Goal: Information Seeking & Learning: Learn about a topic

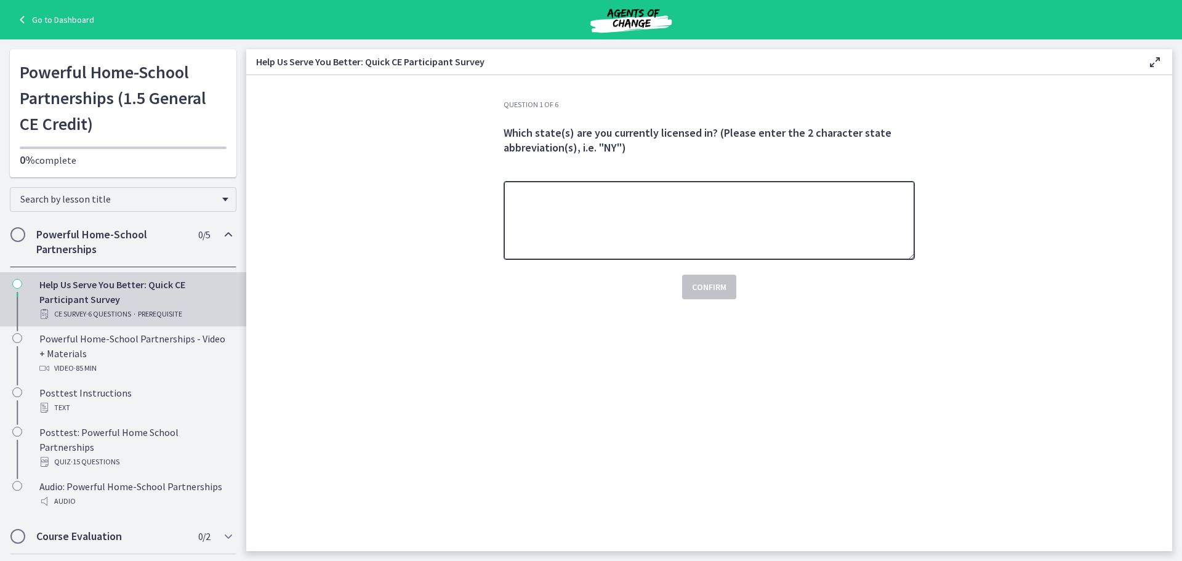
click at [766, 218] on textarea at bounding box center [708, 220] width 411 height 79
type textarea "**"
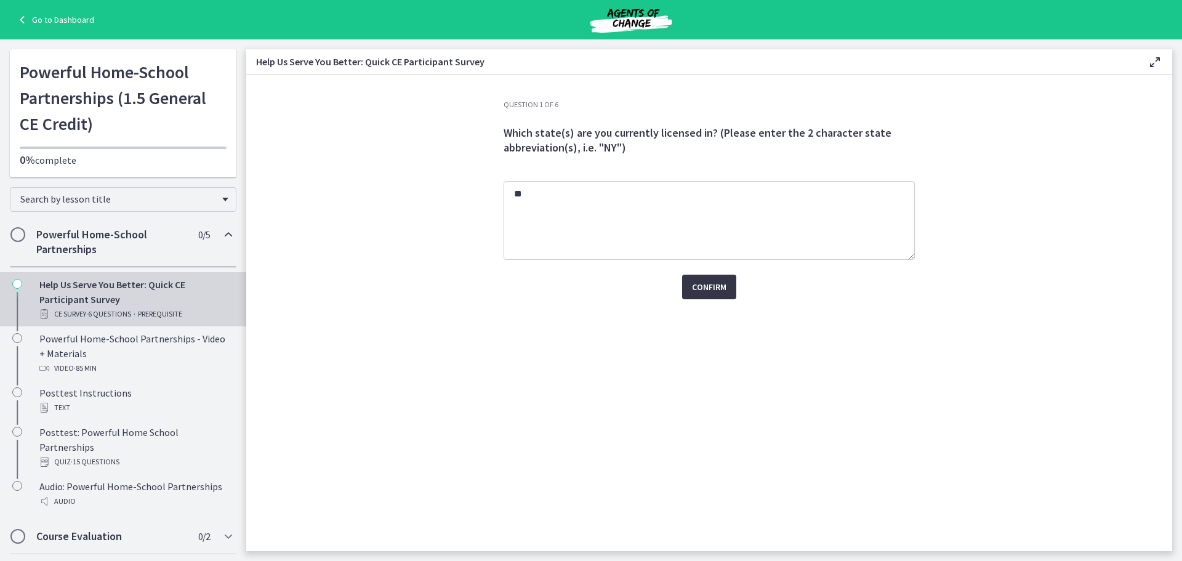
click at [695, 282] on span "Confirm" at bounding box center [709, 286] width 34 height 15
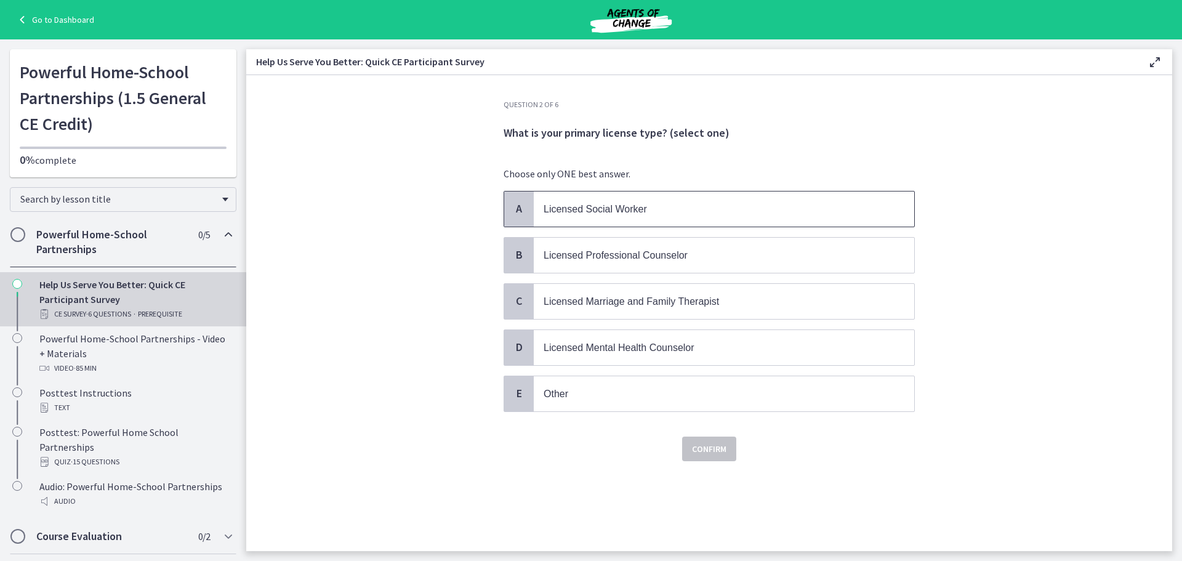
click at [644, 206] on span "Licensed Social Worker" at bounding box center [594, 209] width 103 height 10
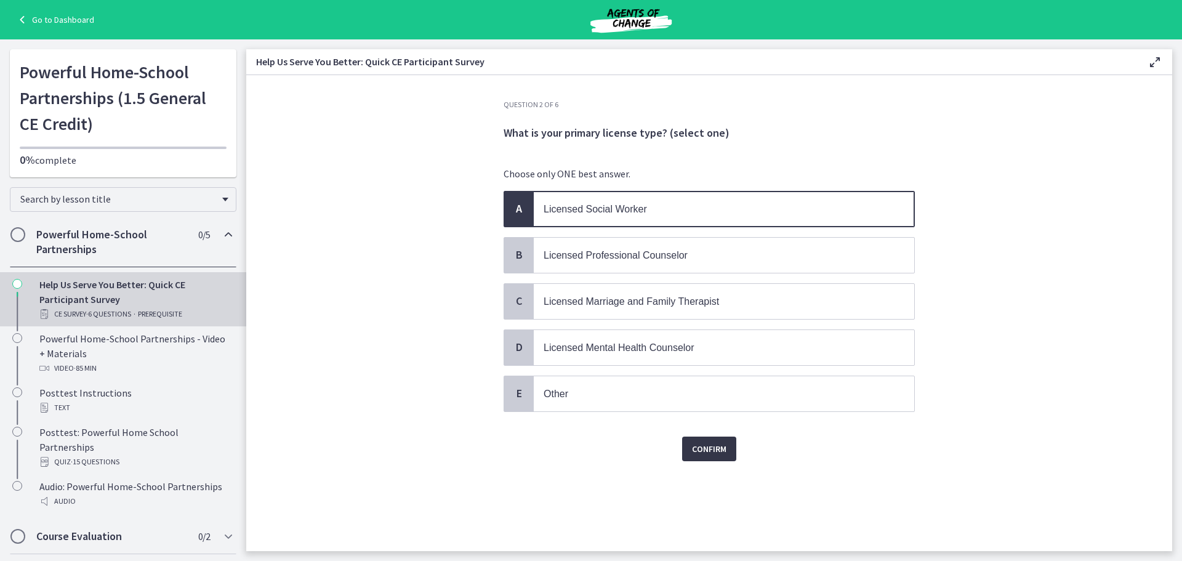
click at [708, 454] on span "Confirm" at bounding box center [709, 448] width 34 height 15
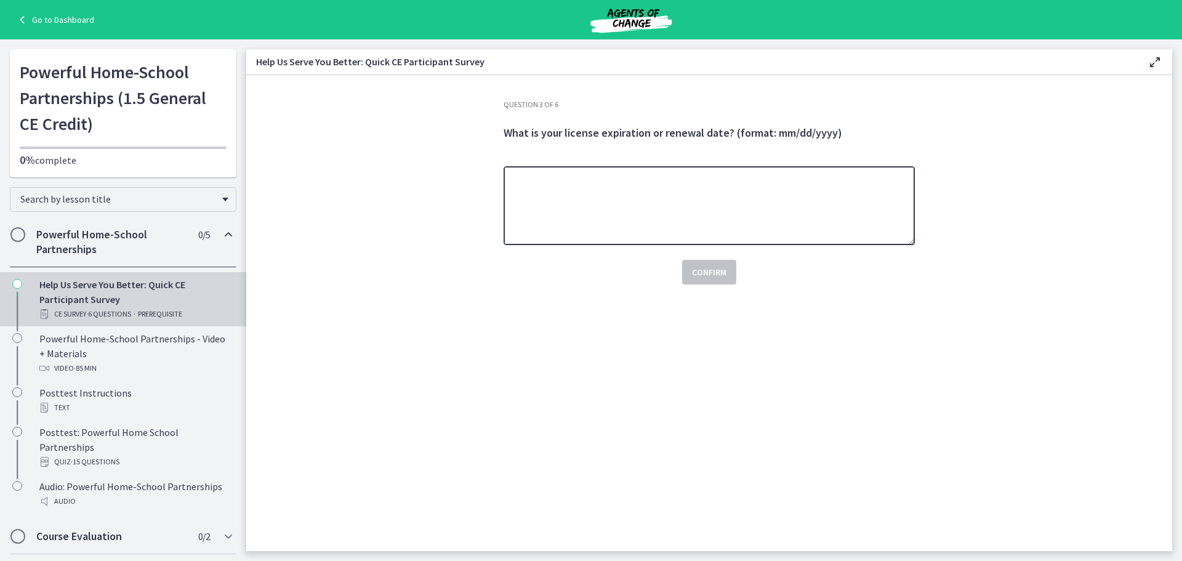
click at [673, 223] on textarea at bounding box center [708, 205] width 411 height 79
type textarea "**********"
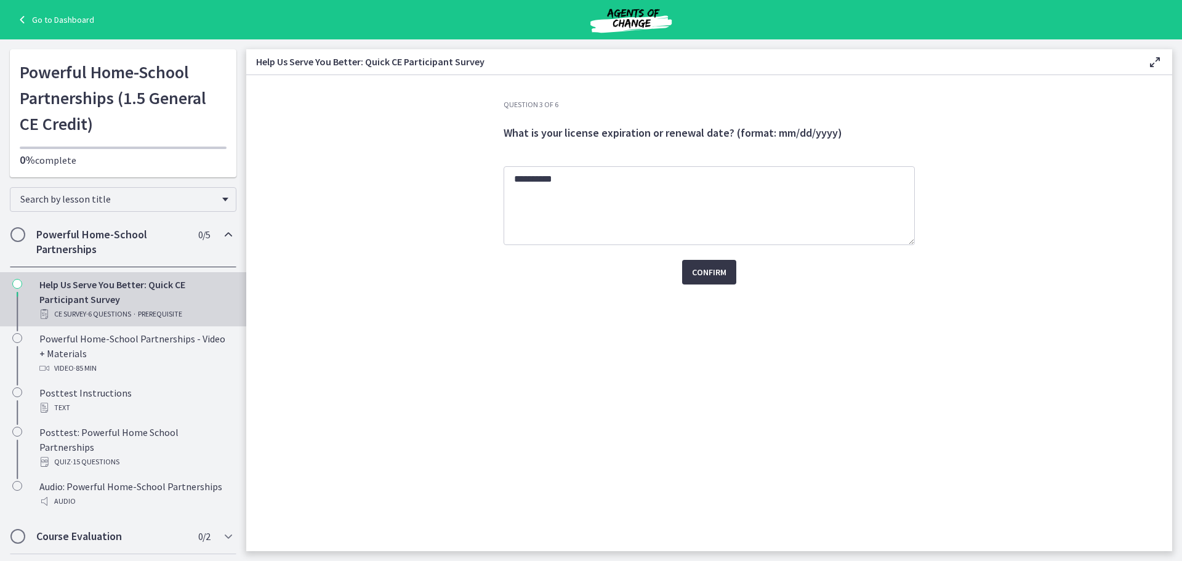
click at [704, 277] on span "Confirm" at bounding box center [709, 272] width 34 height 15
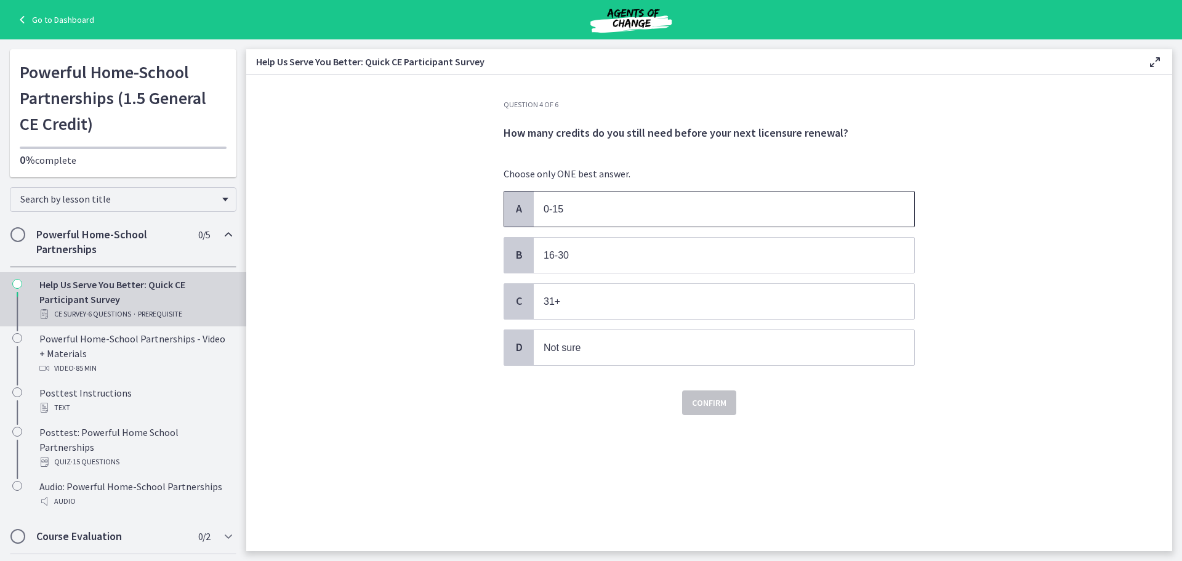
click at [660, 211] on p "0-15" at bounding box center [711, 208] width 336 height 15
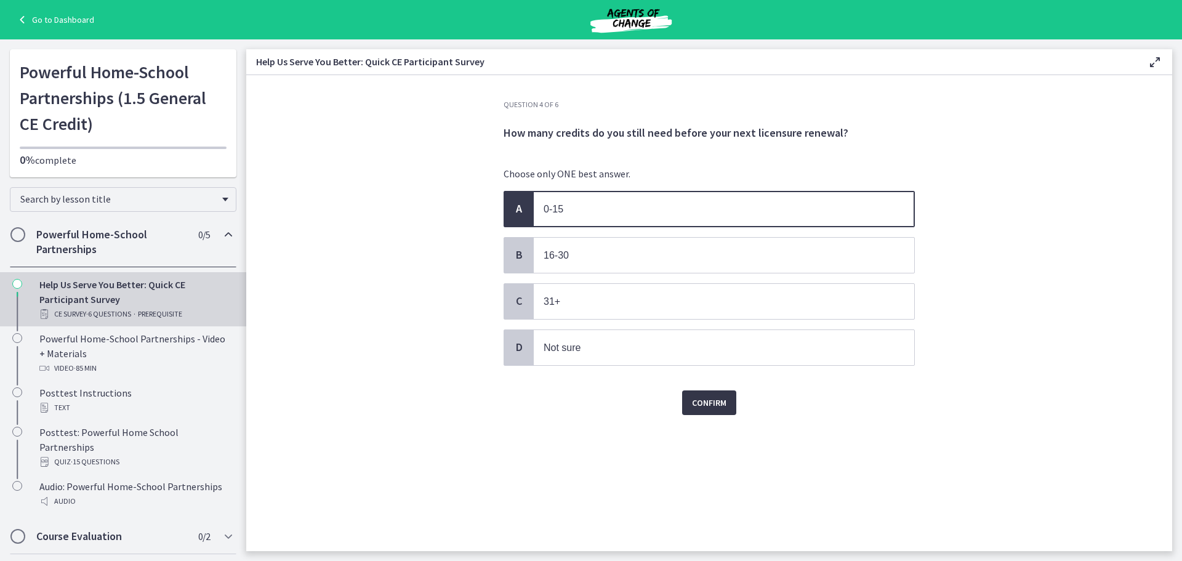
click at [701, 396] on span "Confirm" at bounding box center [709, 402] width 34 height 15
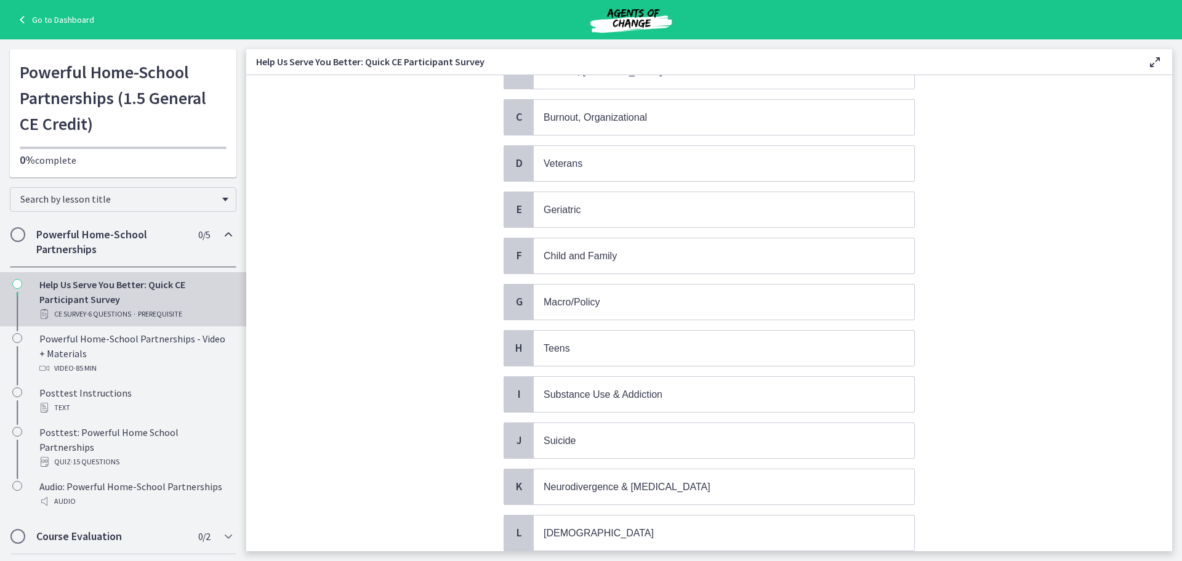
scroll to position [185, 0]
click at [636, 217] on span "Geriatric" at bounding box center [724, 208] width 380 height 35
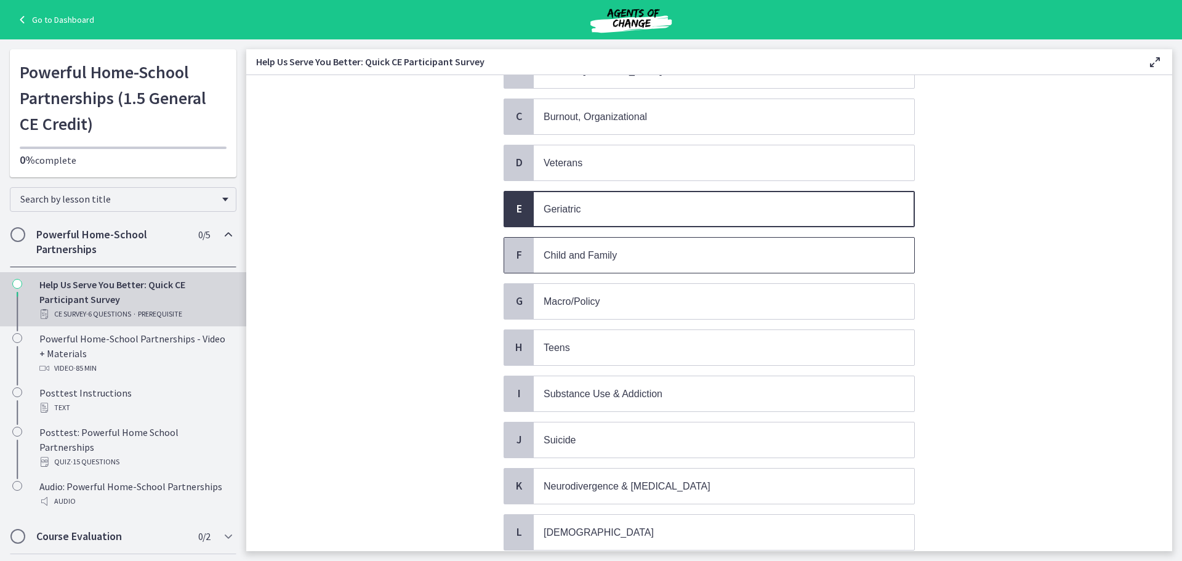
click at [640, 251] on p "Child and Family" at bounding box center [711, 254] width 336 height 15
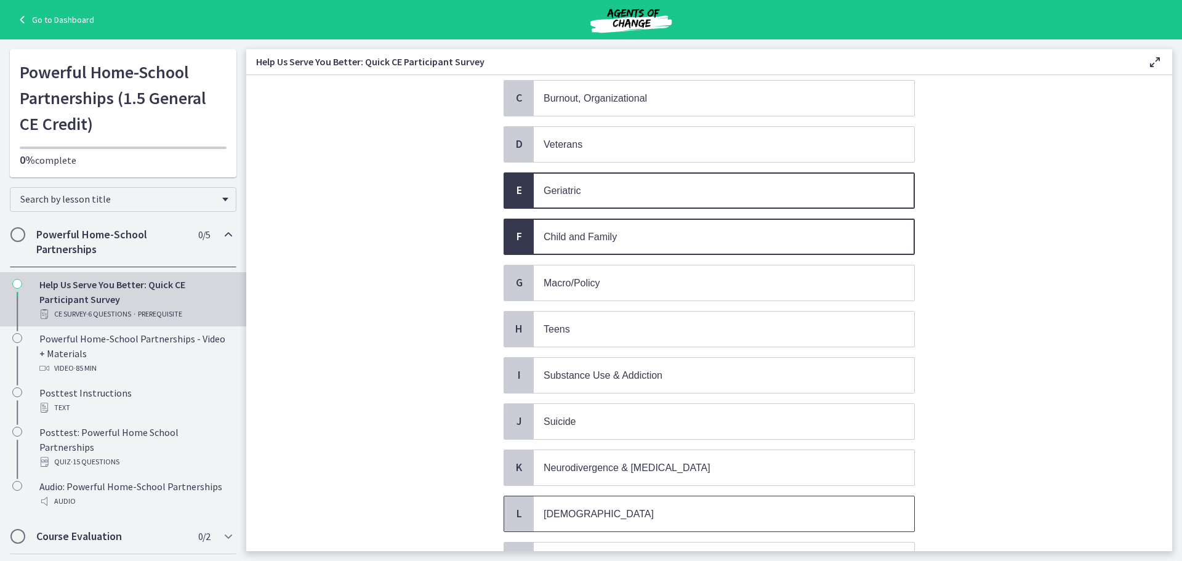
scroll to position [369, 0]
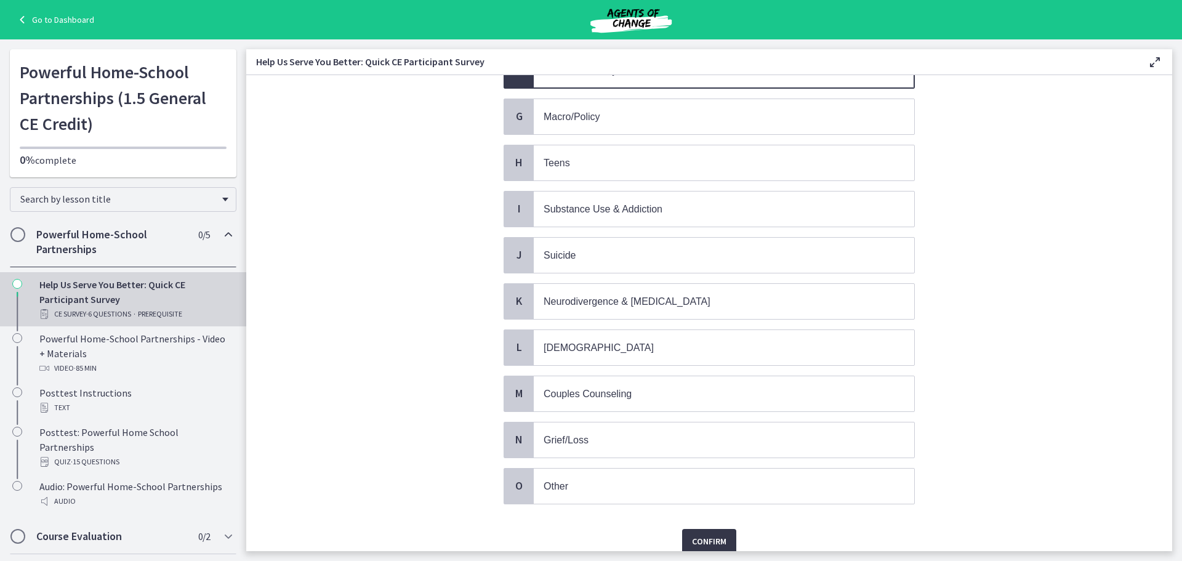
click at [708, 536] on span "Confirm" at bounding box center [709, 541] width 34 height 15
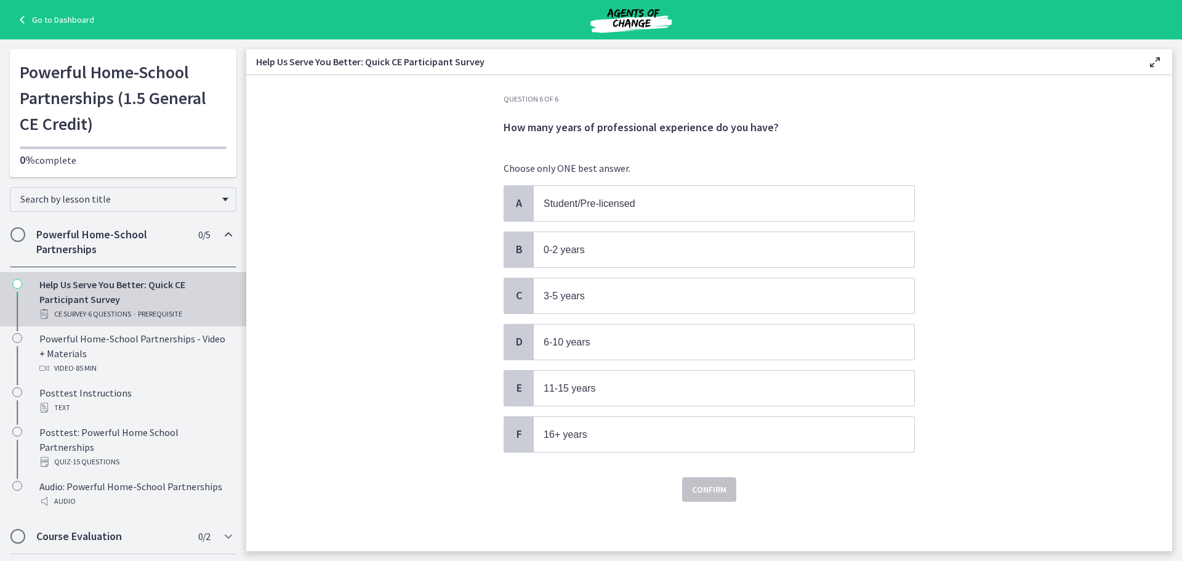
scroll to position [0, 0]
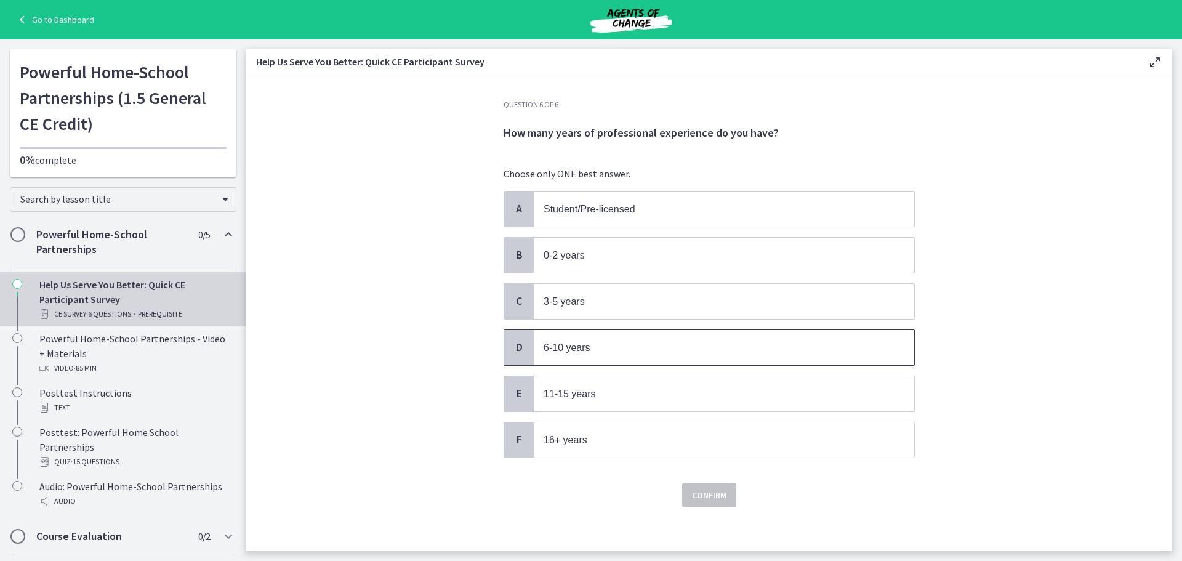
click at [642, 352] on p "6-10 years" at bounding box center [711, 347] width 336 height 15
click at [695, 499] on span "Confirm" at bounding box center [709, 494] width 34 height 15
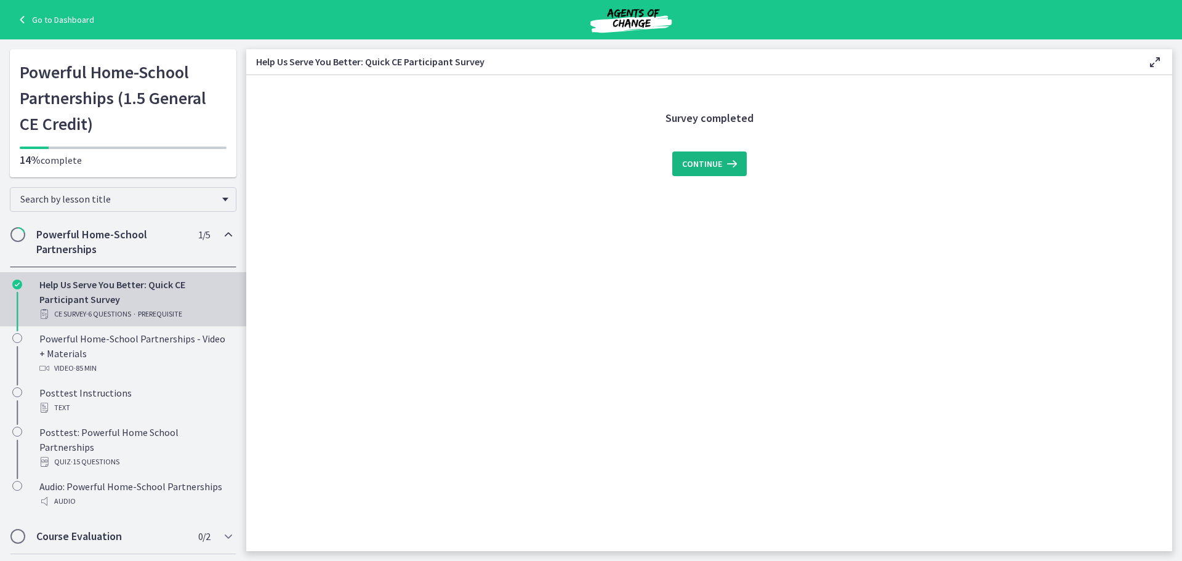
click at [701, 163] on span "Continue" at bounding box center [702, 163] width 40 height 15
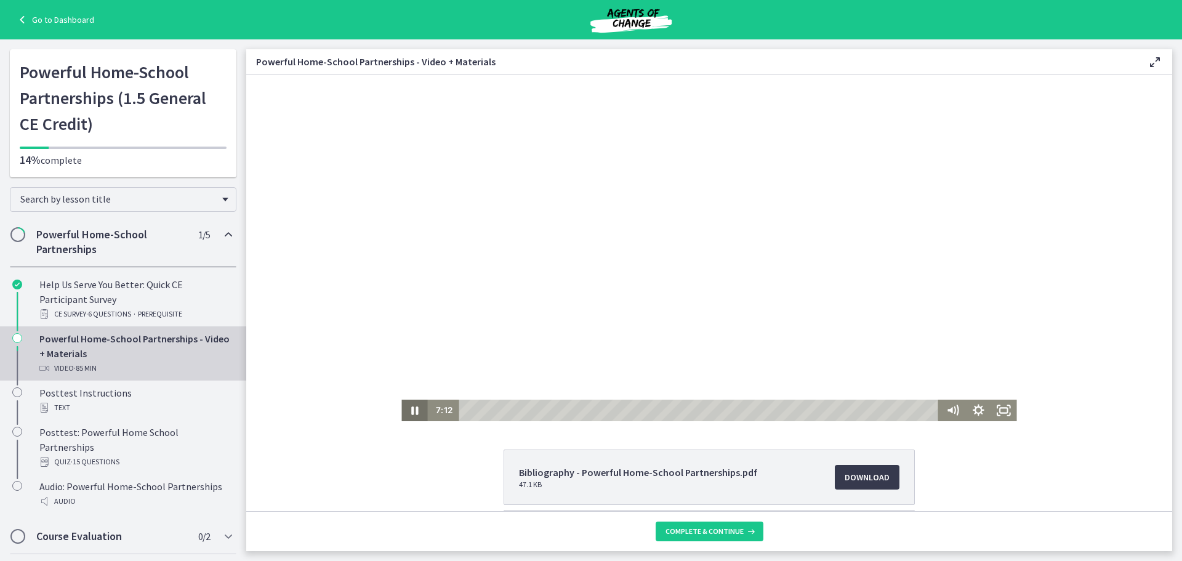
click at [409, 411] on icon "Pause" at bounding box center [414, 410] width 26 height 22
click at [412, 412] on icon "Play Video" at bounding box center [416, 410] width 8 height 10
click at [409, 411] on icon "Pause" at bounding box center [414, 410] width 26 height 22
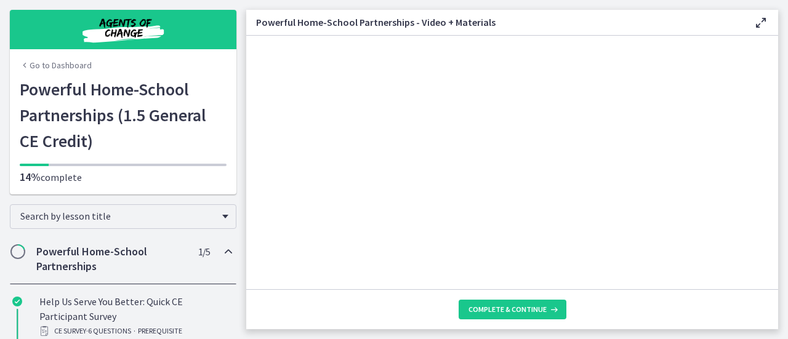
click at [477, 153] on div at bounding box center [512, 209] width 522 height 294
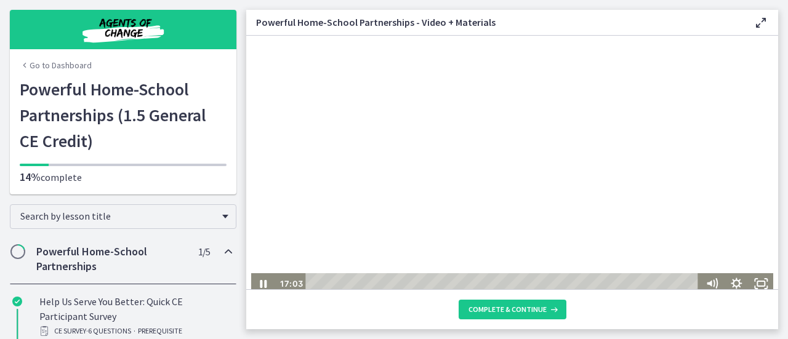
click at [500, 131] on div at bounding box center [512, 147] width 522 height 294
click at [260, 281] on icon "Play Video" at bounding box center [264, 283] width 25 height 21
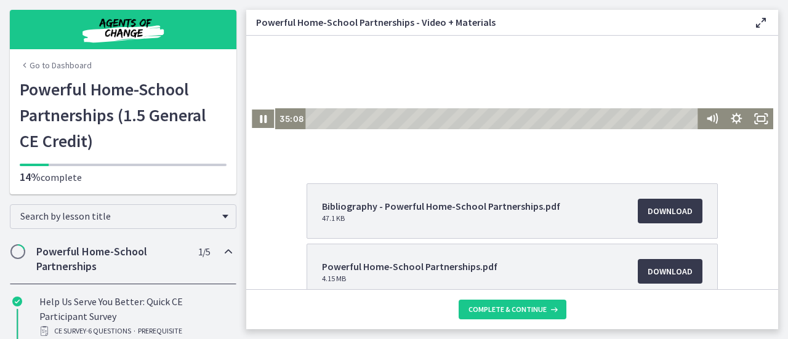
scroll to position [246, 0]
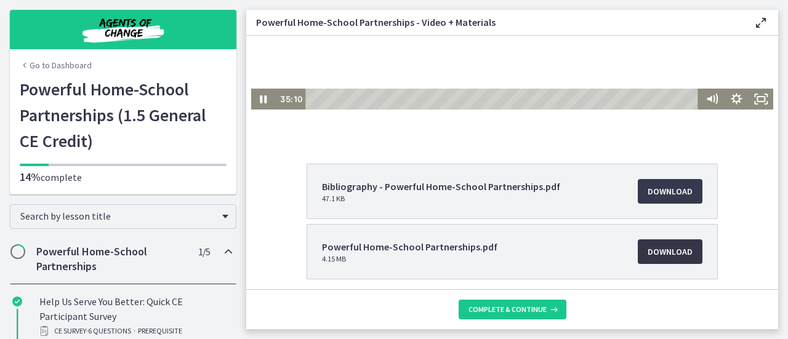
click at [660, 247] on span "Download Opens in a new window" at bounding box center [669, 251] width 45 height 15
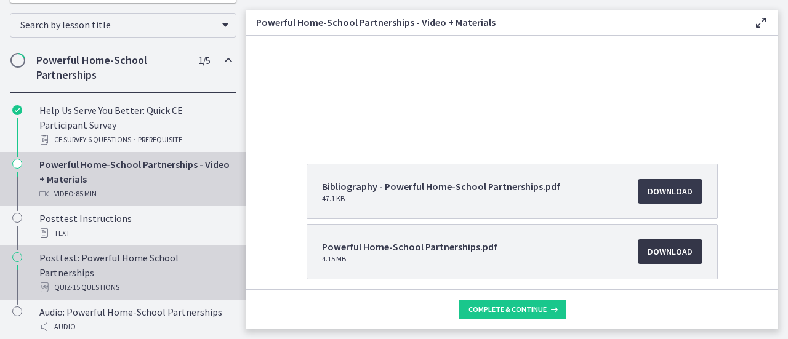
scroll to position [231, 0]
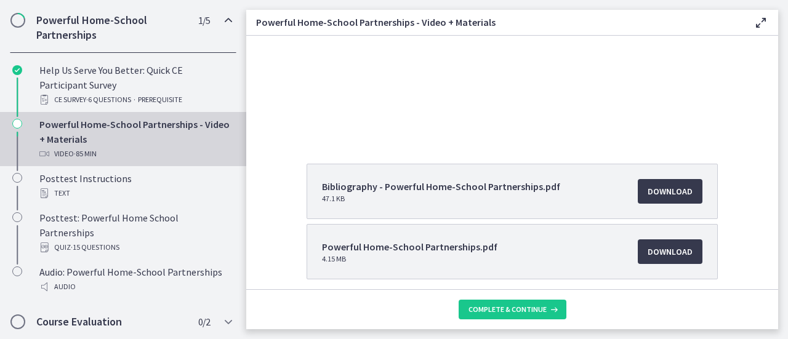
click at [311, 150] on section "Bibliography - Powerful Home-School Partnerships.pdf 47.1 KB Download Opens in …" at bounding box center [512, 163] width 532 height 254
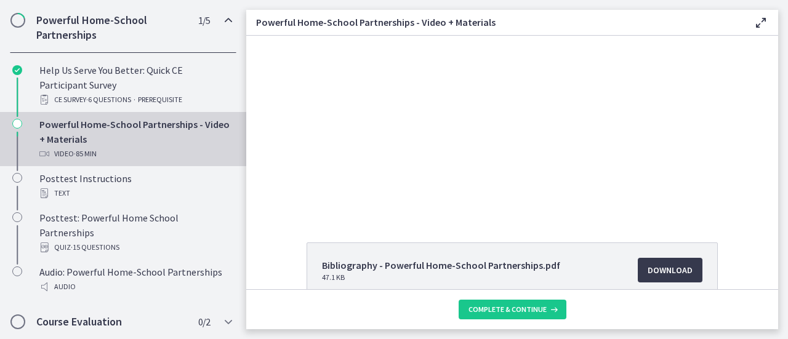
scroll to position [167, 0]
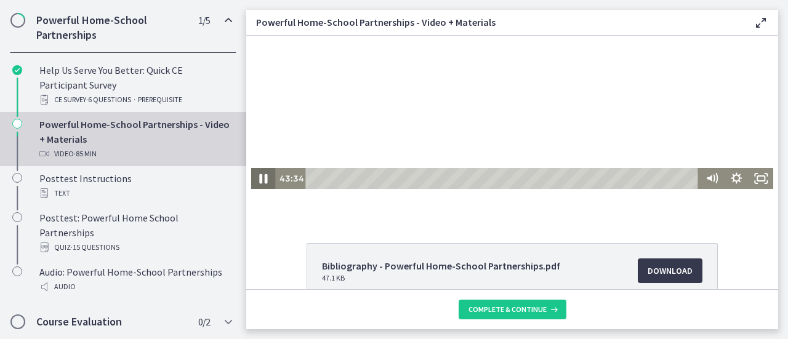
click at [260, 182] on icon "Pause" at bounding box center [264, 178] width 30 height 25
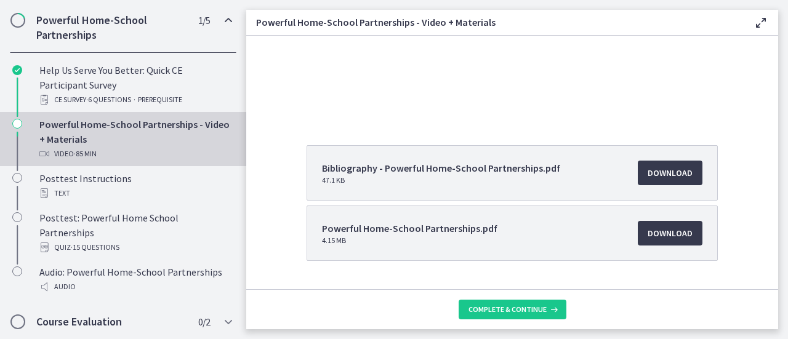
scroll to position [266, 0]
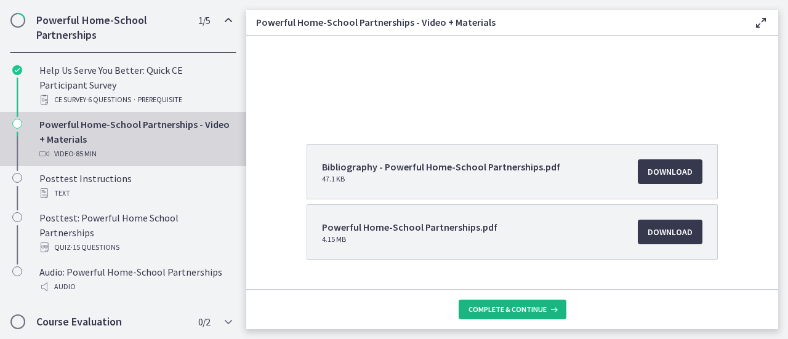
click at [493, 314] on button "Complete & continue" at bounding box center [512, 310] width 108 height 20
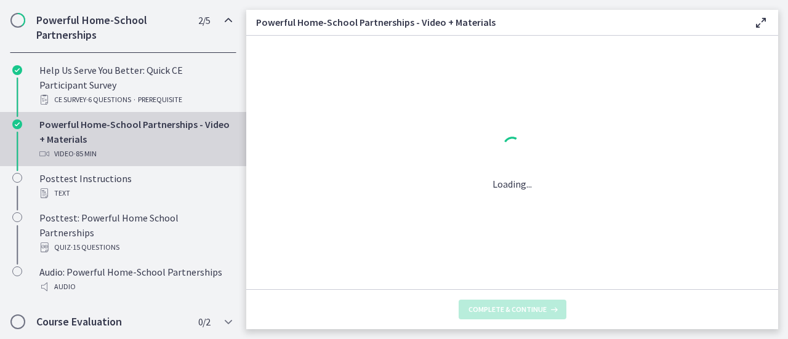
scroll to position [0, 0]
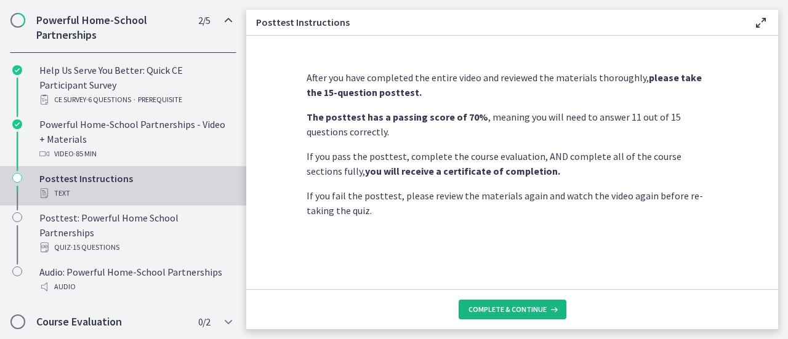
click at [493, 314] on button "Complete & continue" at bounding box center [512, 310] width 108 height 20
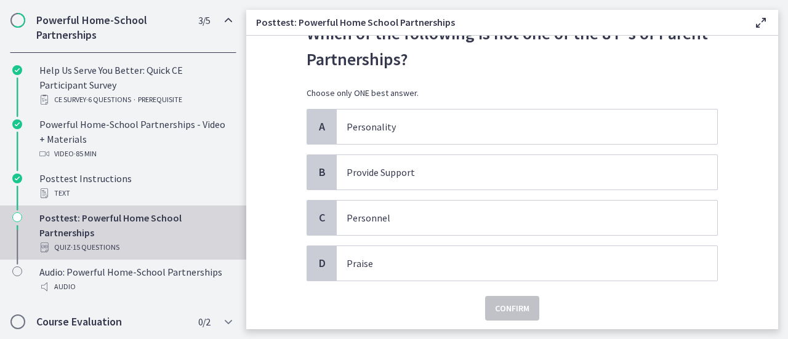
scroll to position [55, 0]
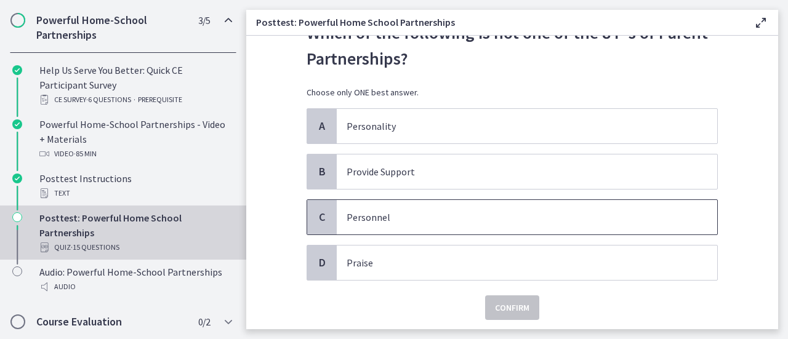
click at [385, 224] on span "Personnel" at bounding box center [527, 217] width 380 height 34
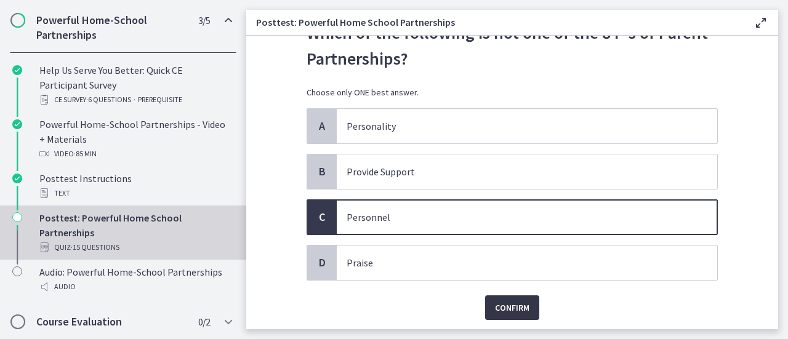
click at [509, 309] on span "Confirm" at bounding box center [512, 307] width 34 height 15
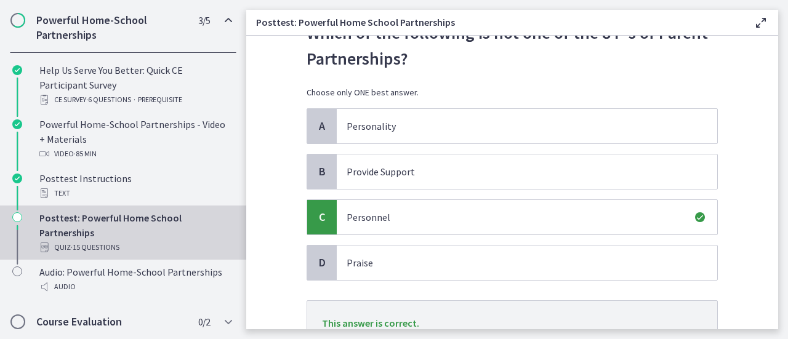
scroll to position [146, 0]
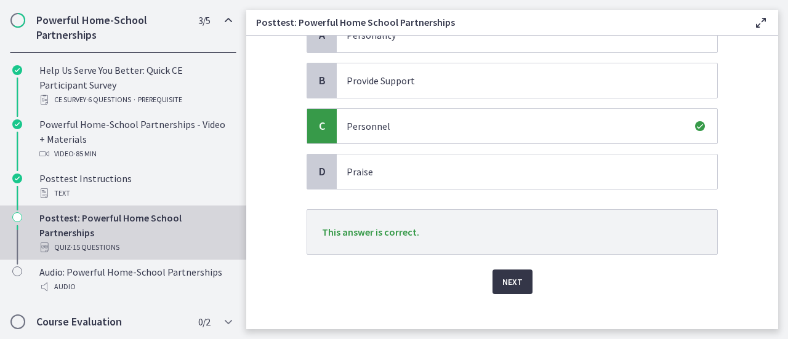
click at [510, 282] on span "Next" at bounding box center [512, 281] width 20 height 15
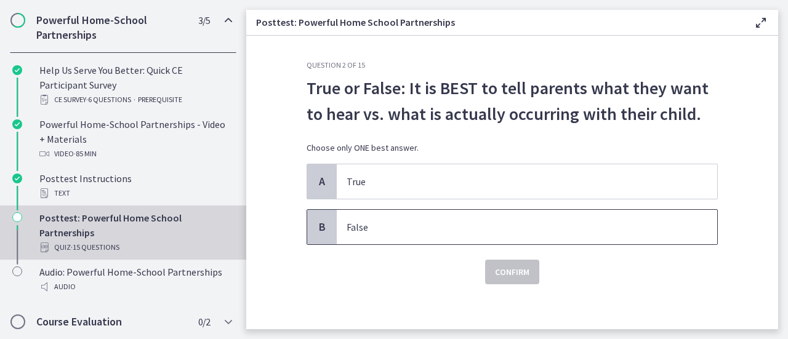
click at [396, 231] on p "False" at bounding box center [514, 227] width 336 height 15
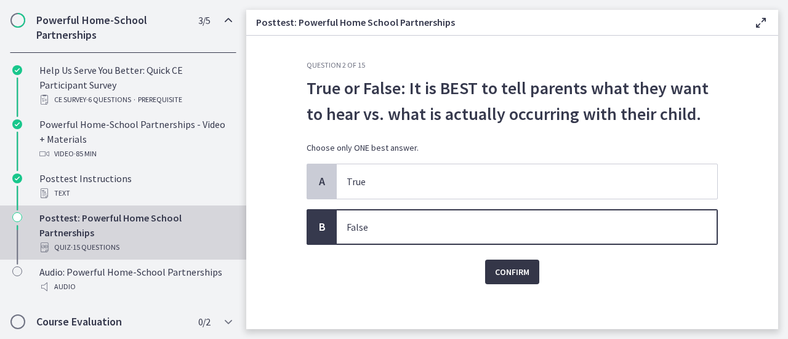
click at [514, 276] on span "Confirm" at bounding box center [512, 272] width 34 height 15
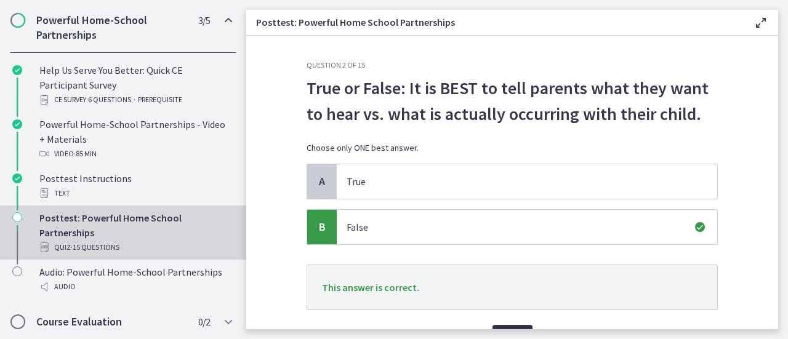
scroll to position [36, 0]
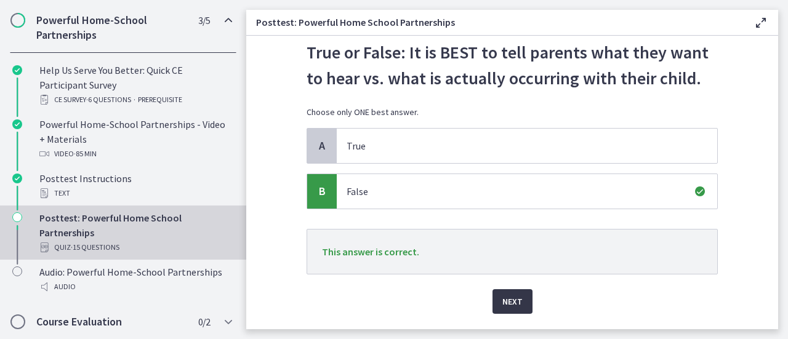
click at [506, 303] on span "Next" at bounding box center [512, 301] width 20 height 15
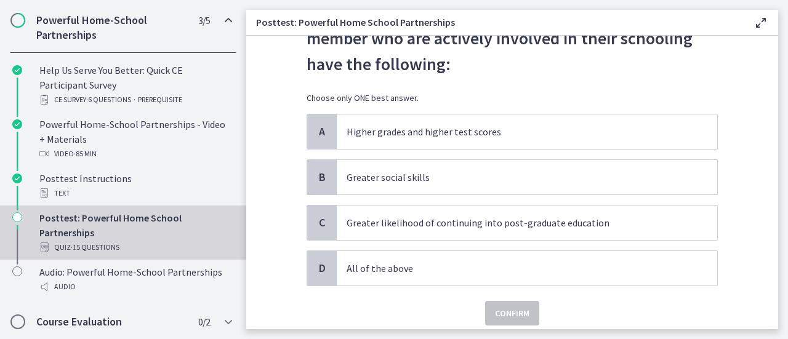
scroll to position [76, 0]
click at [511, 271] on p "All of the above" at bounding box center [514, 267] width 336 height 15
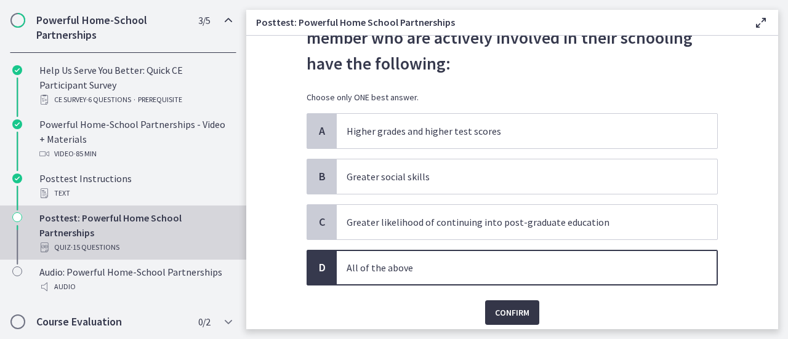
click at [505, 308] on span "Confirm" at bounding box center [512, 312] width 34 height 15
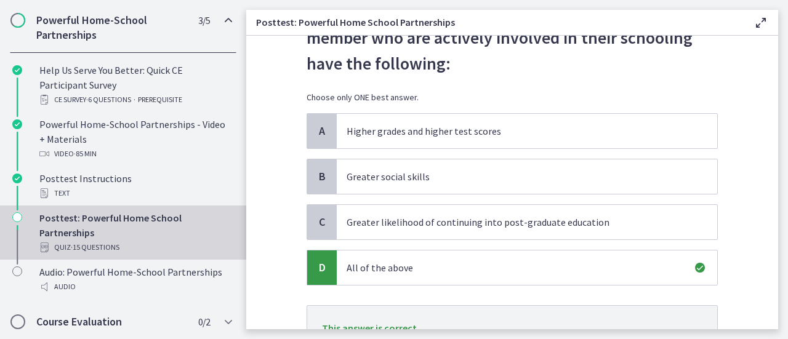
scroll to position [140, 0]
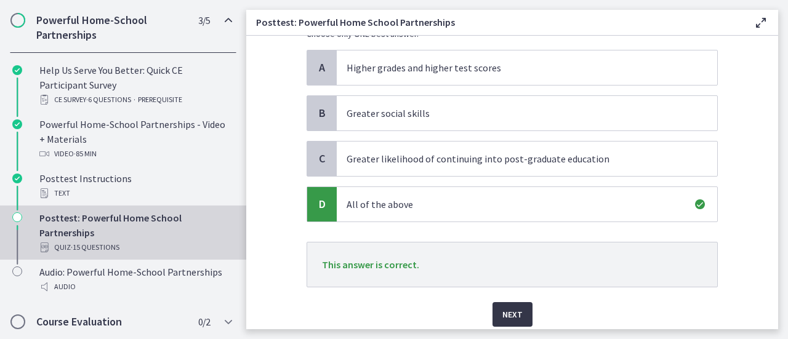
click at [505, 308] on span "Next" at bounding box center [512, 314] width 20 height 15
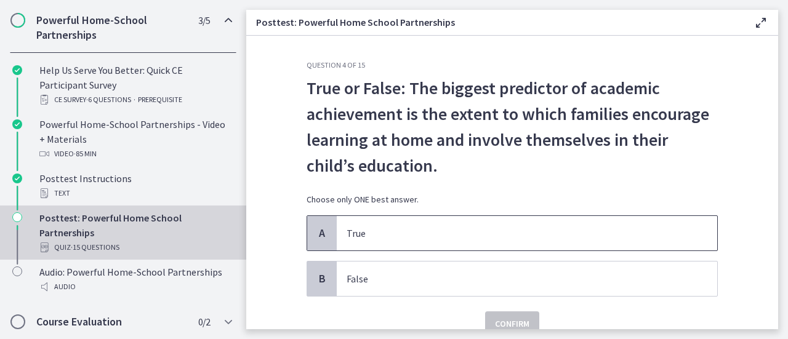
click at [505, 234] on p "True" at bounding box center [514, 233] width 336 height 15
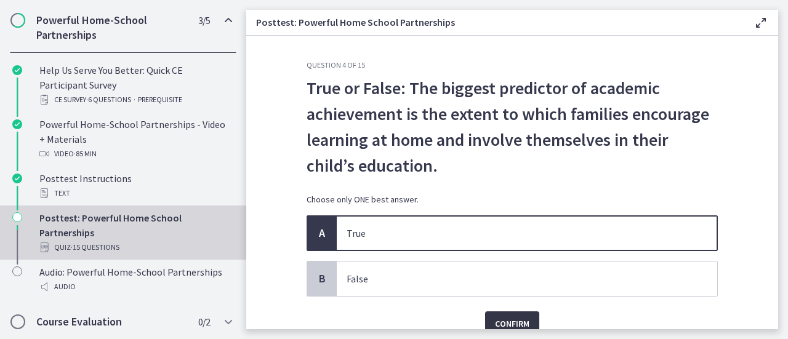
click at [505, 321] on span "Confirm" at bounding box center [512, 323] width 34 height 15
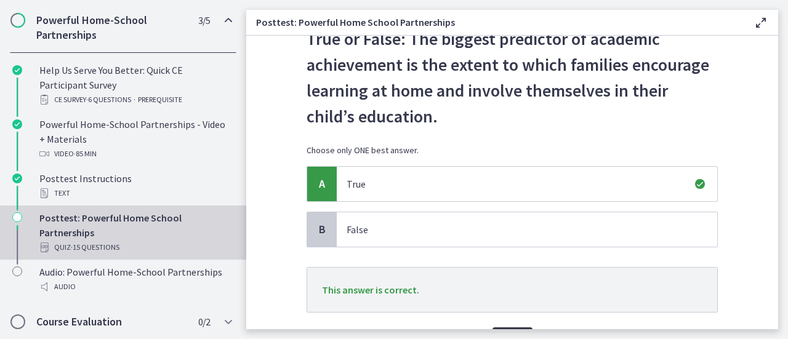
scroll to position [65, 0]
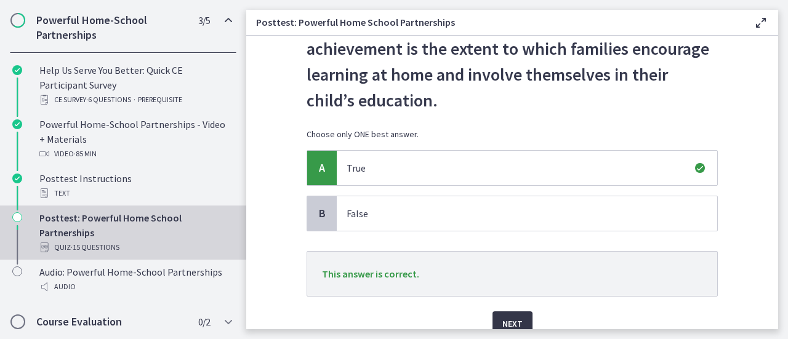
click at [505, 320] on span "Next" at bounding box center [512, 323] width 20 height 15
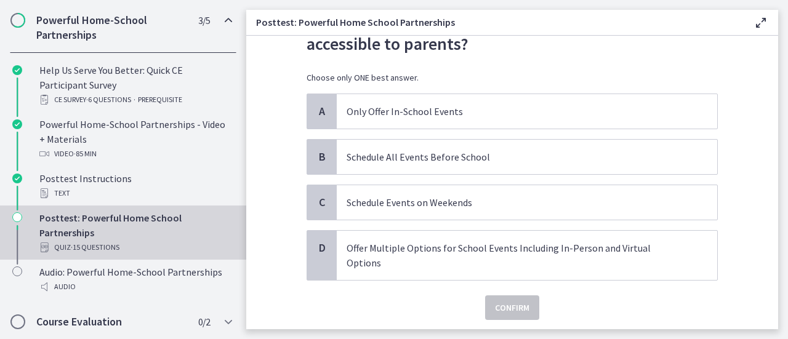
scroll to position [91, 0]
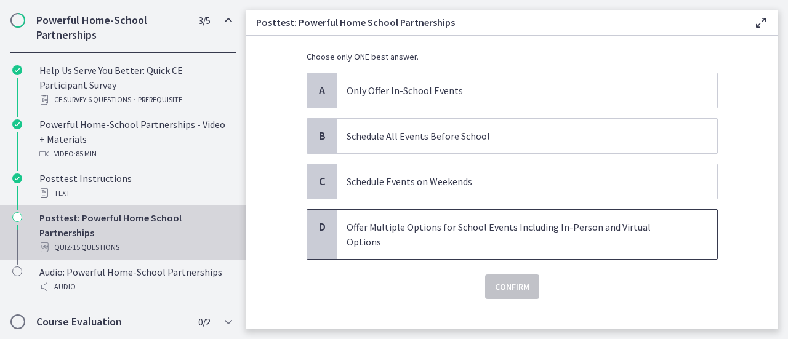
click at [519, 228] on p "Offer Multiple Options for School Events Including In-Person and Virtual Options" at bounding box center [514, 235] width 336 height 30
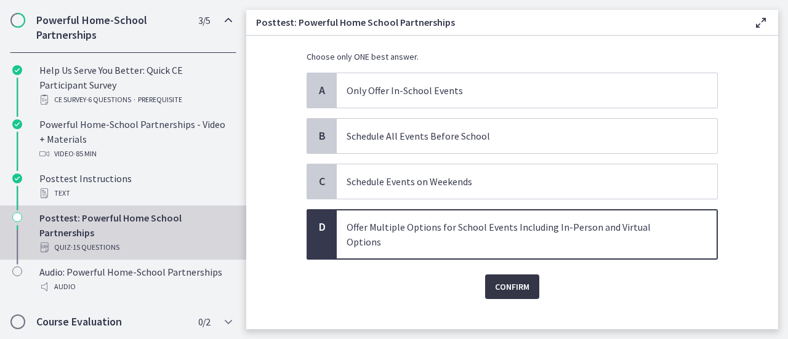
click at [513, 279] on span "Confirm" at bounding box center [512, 286] width 34 height 15
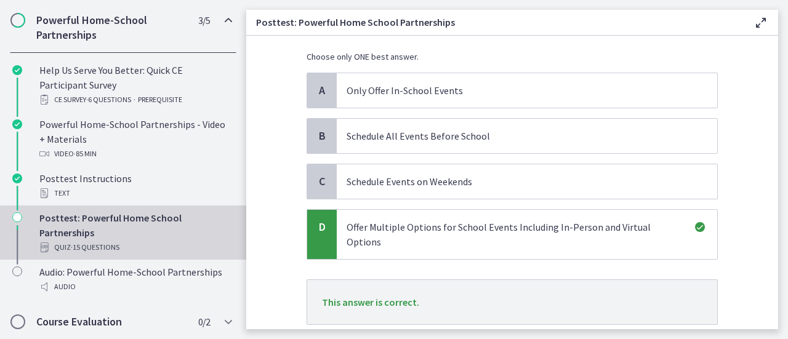
scroll to position [158, 0]
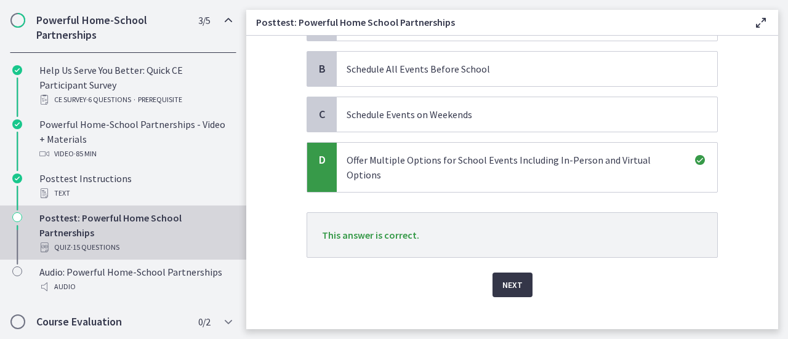
click at [509, 278] on span "Next" at bounding box center [512, 285] width 20 height 15
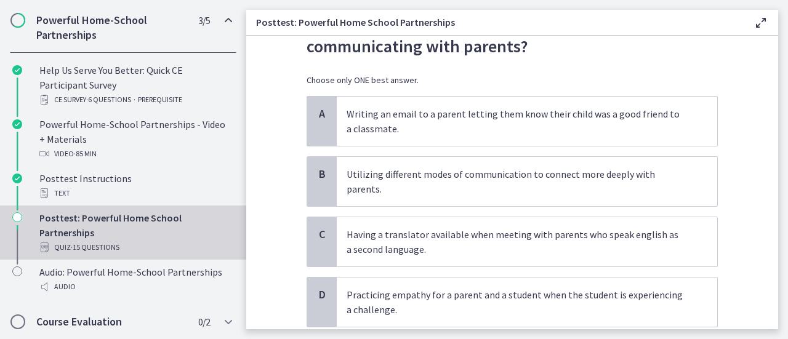
scroll to position [68, 0]
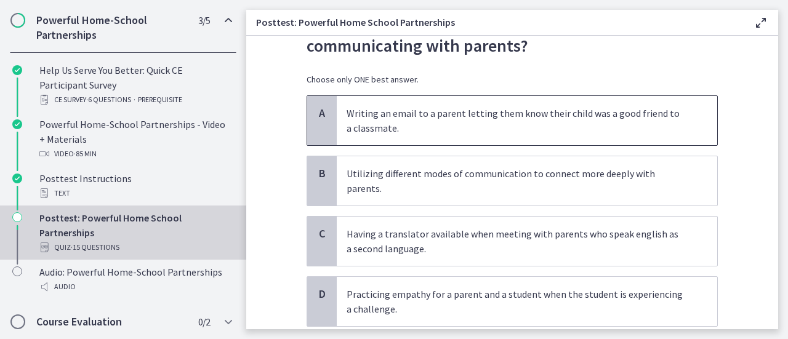
click at [519, 118] on p "Writing an email to a parent letting them know their child was a good friend to…" at bounding box center [514, 121] width 336 height 30
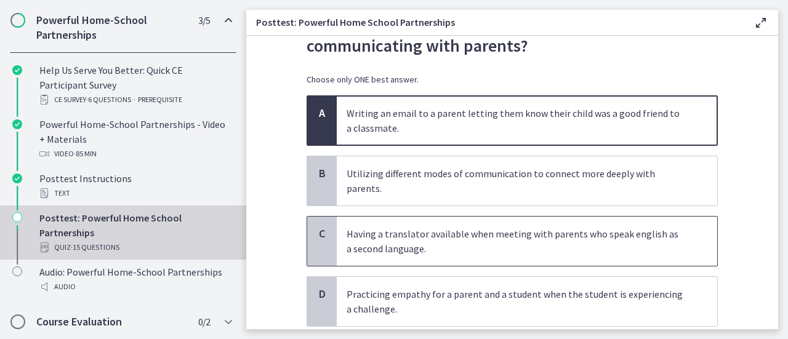
scroll to position [138, 0]
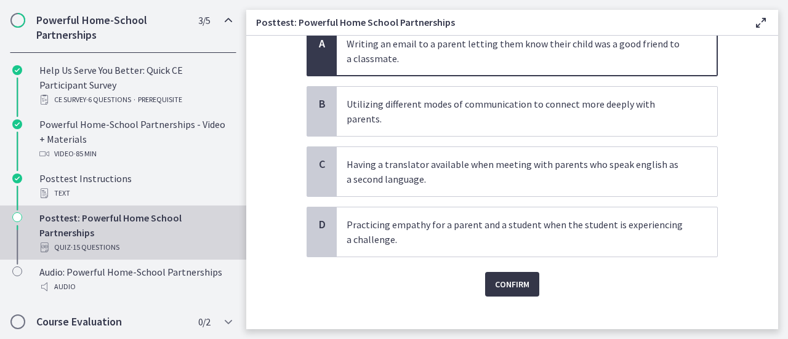
click at [503, 277] on span "Confirm" at bounding box center [512, 284] width 34 height 15
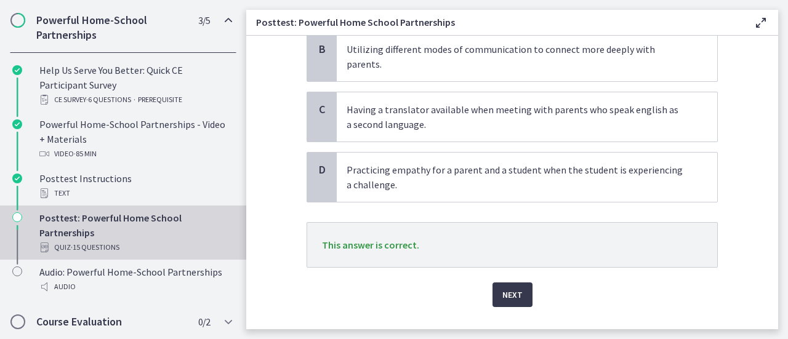
scroll to position [196, 0]
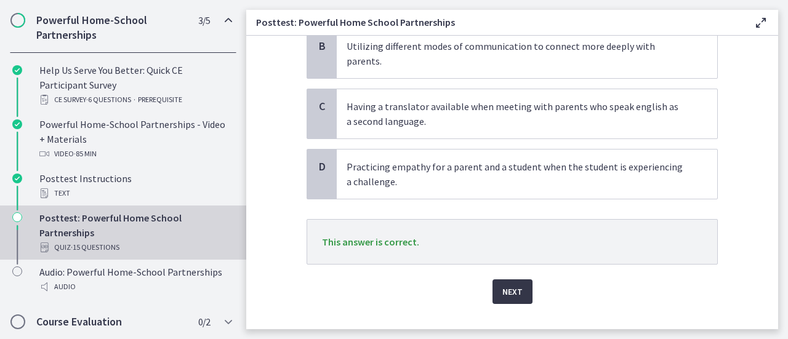
click at [502, 284] on span "Next" at bounding box center [512, 291] width 20 height 15
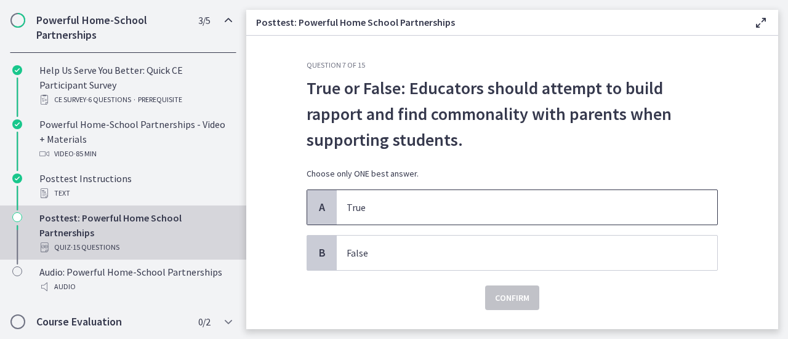
click at [475, 190] on span "True" at bounding box center [527, 207] width 380 height 34
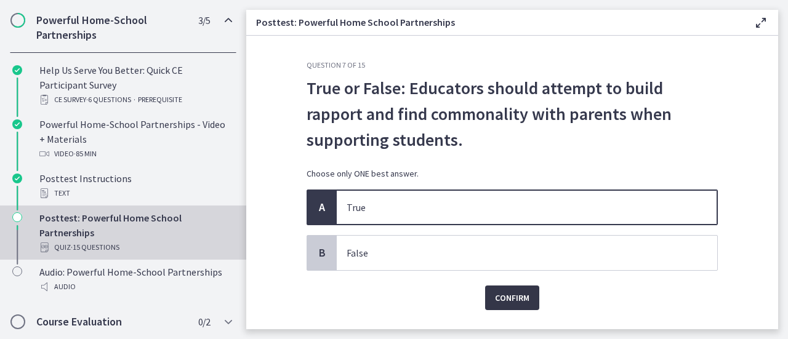
click at [510, 295] on span "Confirm" at bounding box center [512, 297] width 34 height 15
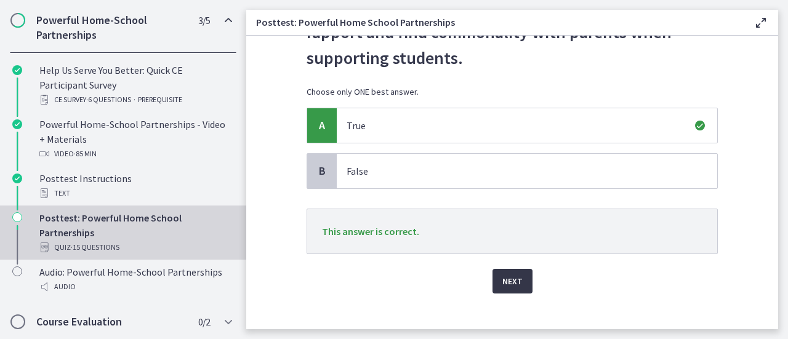
scroll to position [82, 0]
click at [507, 273] on span "Next" at bounding box center [512, 280] width 20 height 15
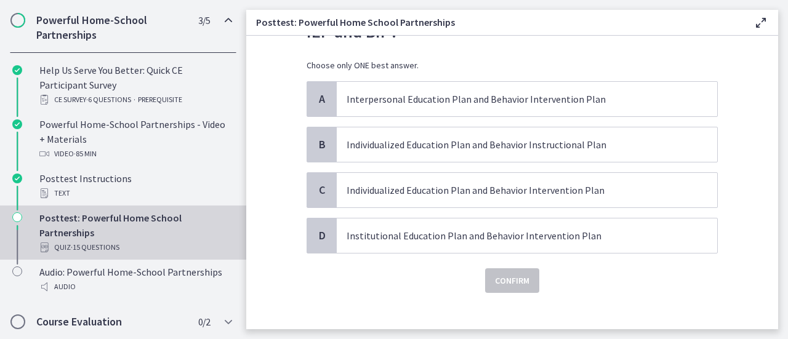
scroll to position [0, 0]
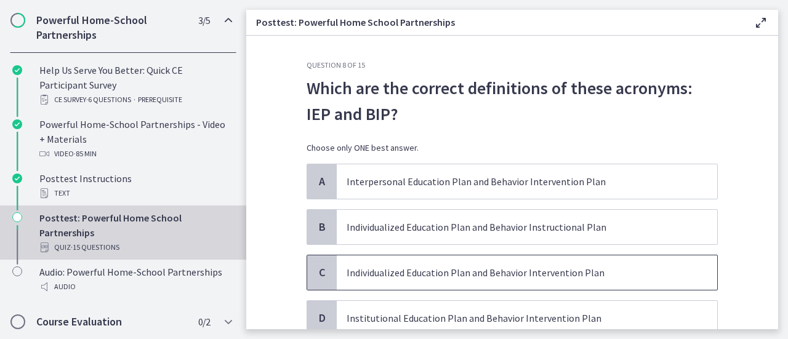
click at [506, 265] on p "Individualized Education Plan and Behavior Intervention Plan" at bounding box center [514, 272] width 336 height 15
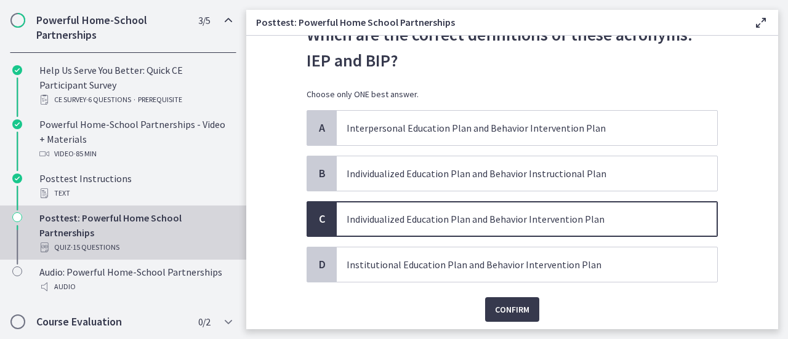
scroll to position [73, 0]
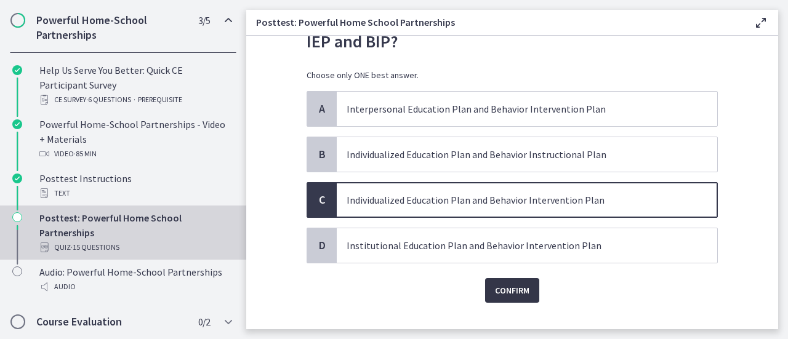
click at [507, 289] on span "Confirm" at bounding box center [512, 290] width 34 height 15
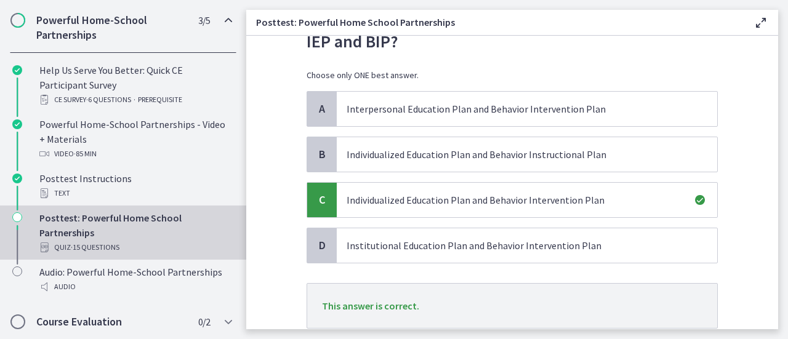
scroll to position [158, 0]
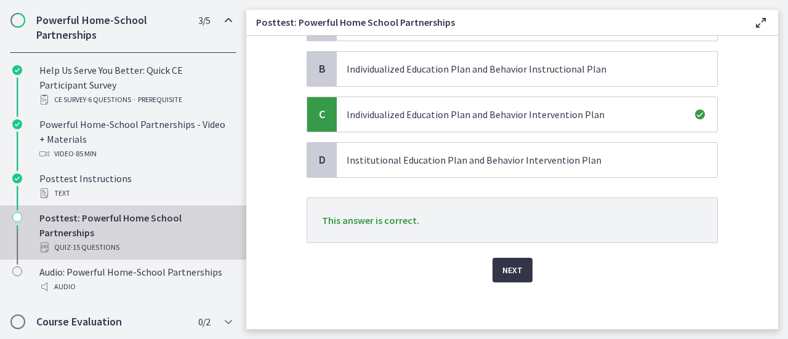
click at [510, 268] on span "Next" at bounding box center [512, 270] width 20 height 15
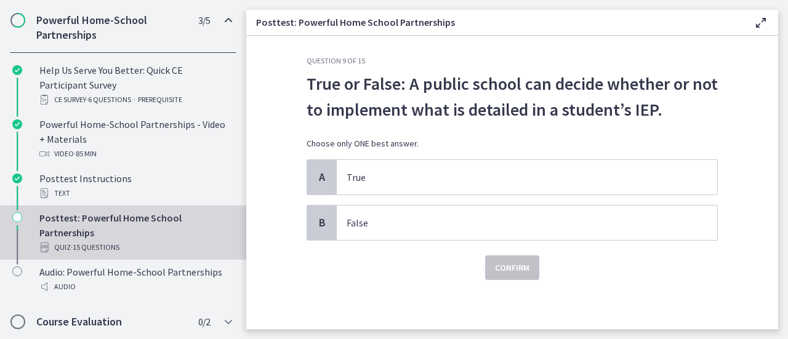
scroll to position [0, 0]
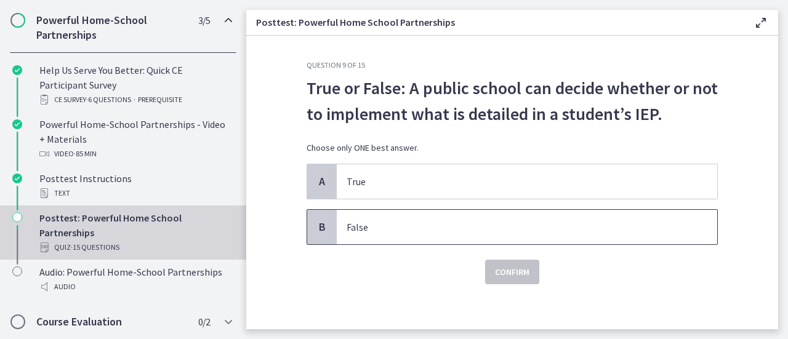
click at [495, 220] on p "False" at bounding box center [514, 227] width 336 height 15
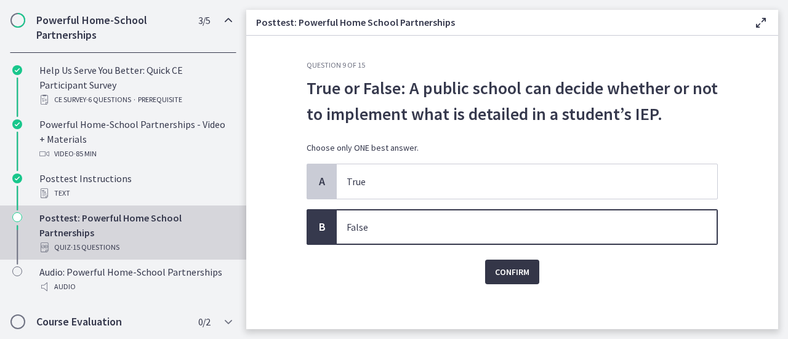
click at [503, 273] on span "Confirm" at bounding box center [512, 272] width 34 height 15
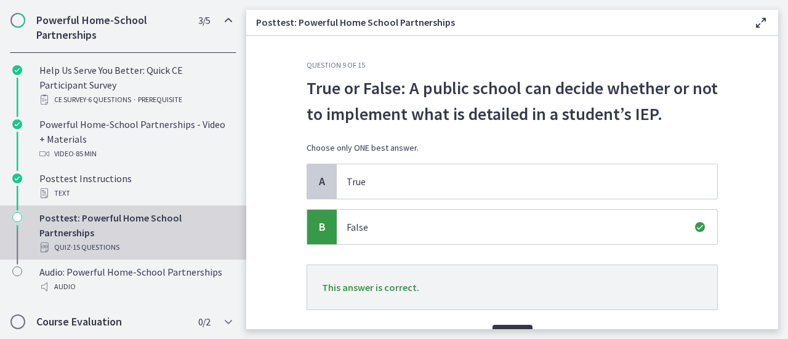
scroll to position [68, 0]
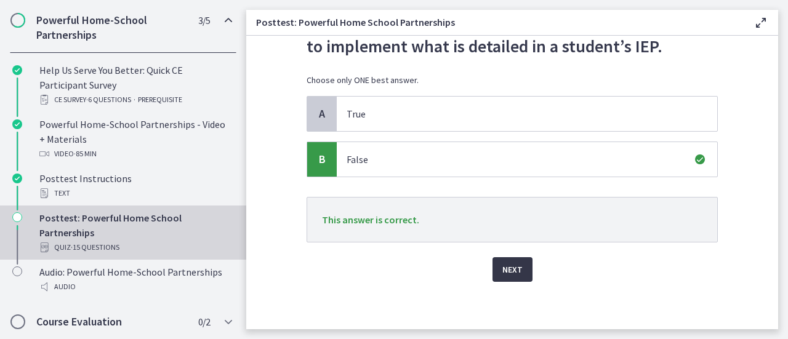
click at [505, 267] on span "Next" at bounding box center [512, 269] width 20 height 15
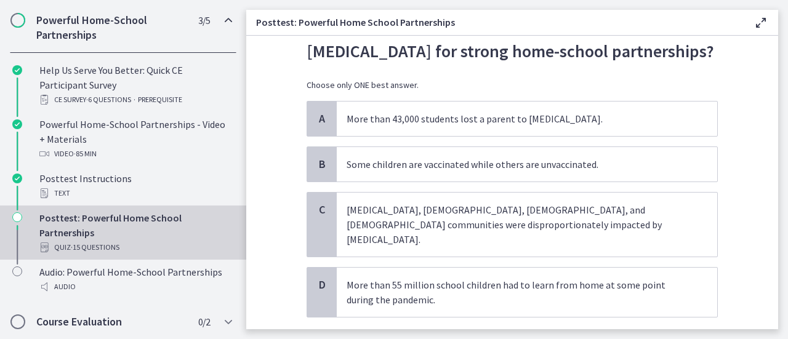
scroll to position [62, 0]
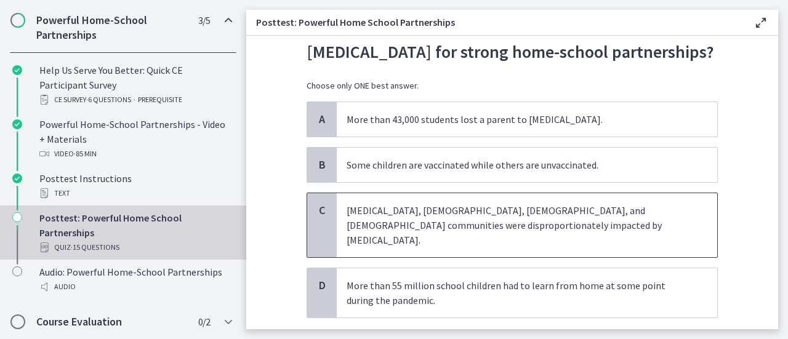
click at [510, 220] on p "[MEDICAL_DATA], [DEMOGRAPHIC_DATA], [DEMOGRAPHIC_DATA], and [DEMOGRAPHIC_DATA] …" at bounding box center [514, 225] width 336 height 44
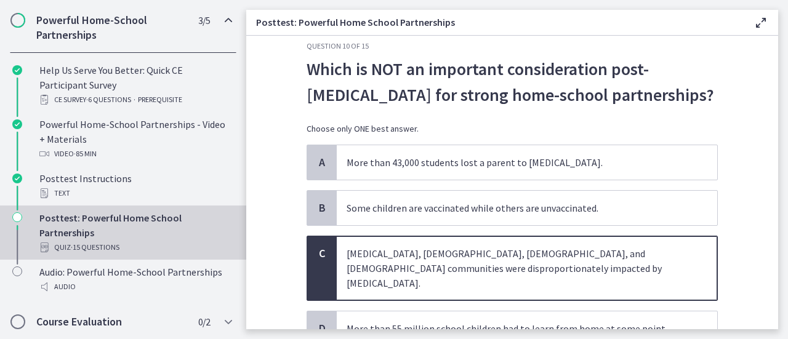
scroll to position [55, 0]
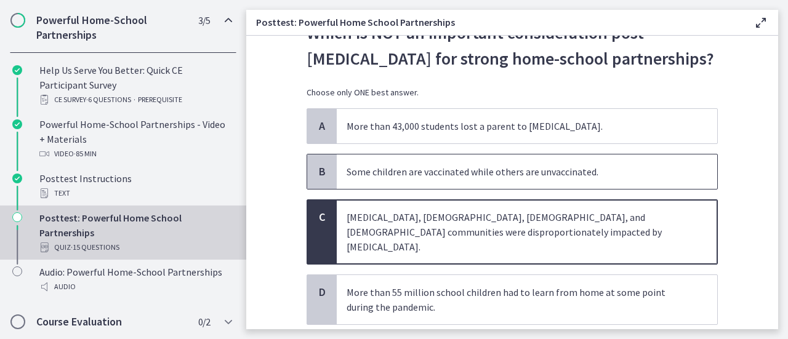
click at [517, 176] on p "Some children are vaccinated while others are unvaccinated." at bounding box center [514, 171] width 336 height 15
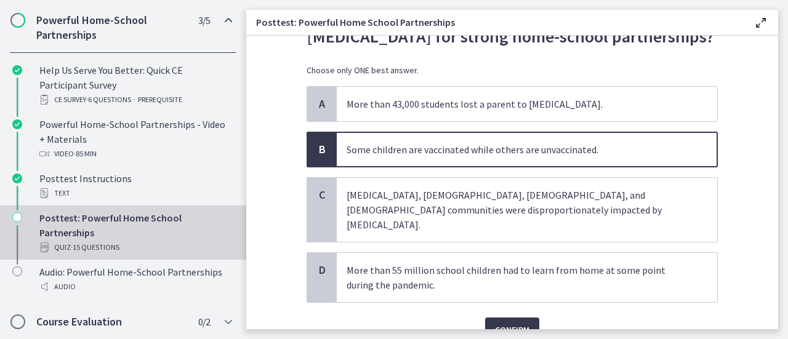
scroll to position [79, 0]
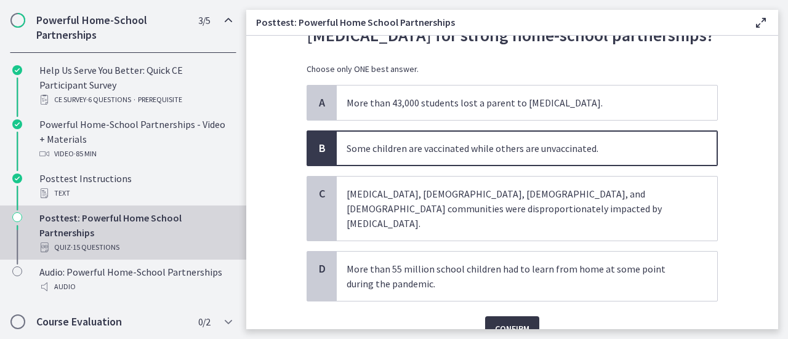
click at [507, 321] on span "Confirm" at bounding box center [512, 328] width 34 height 15
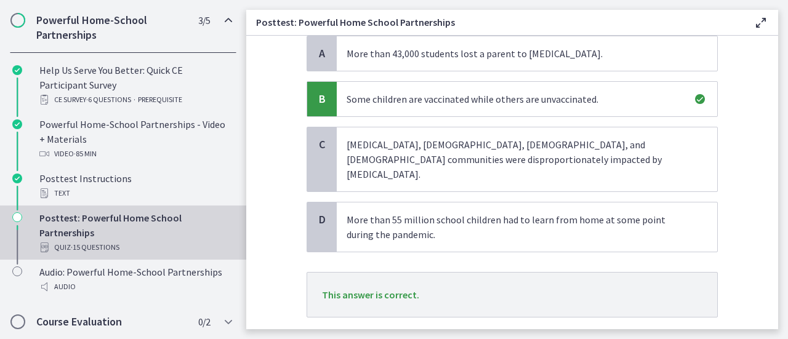
scroll to position [172, 0]
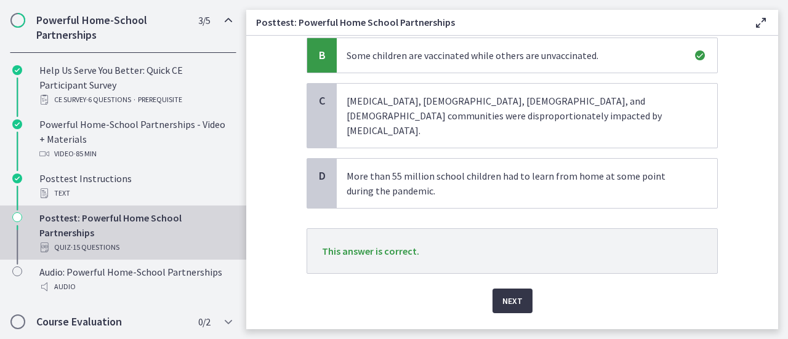
click at [511, 294] on span "Next" at bounding box center [512, 301] width 20 height 15
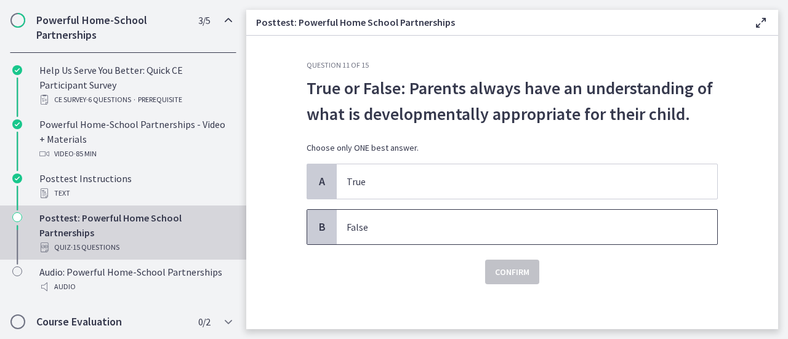
click at [511, 232] on p "False" at bounding box center [514, 227] width 336 height 15
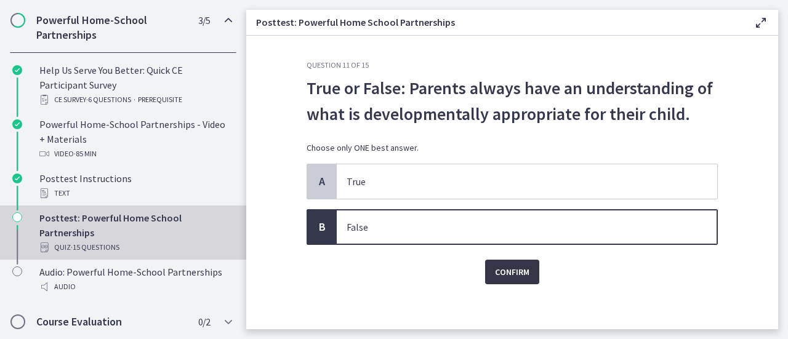
click at [510, 273] on span "Confirm" at bounding box center [512, 272] width 34 height 15
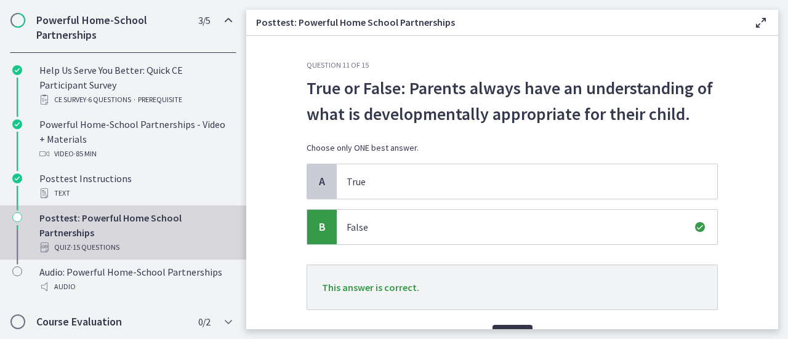
scroll to position [68, 0]
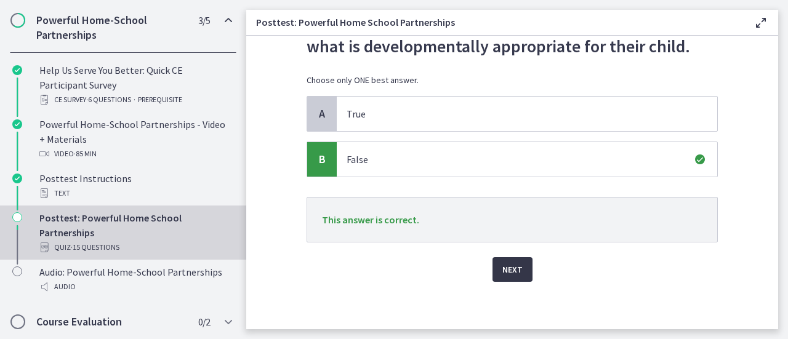
click at [510, 268] on span "Next" at bounding box center [512, 269] width 20 height 15
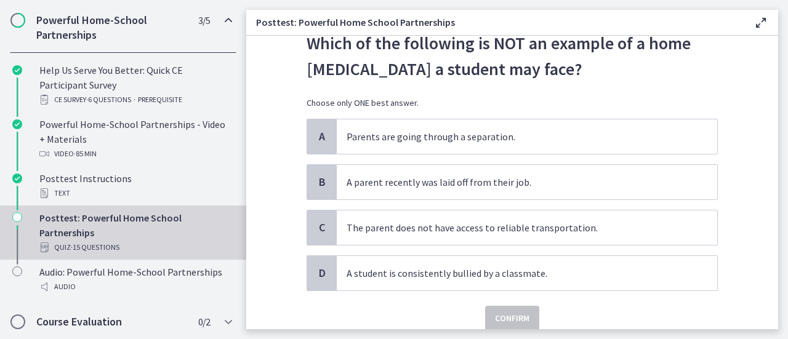
scroll to position [46, 0]
click at [510, 268] on p "A student is consistently bullied by a classmate." at bounding box center [514, 272] width 336 height 15
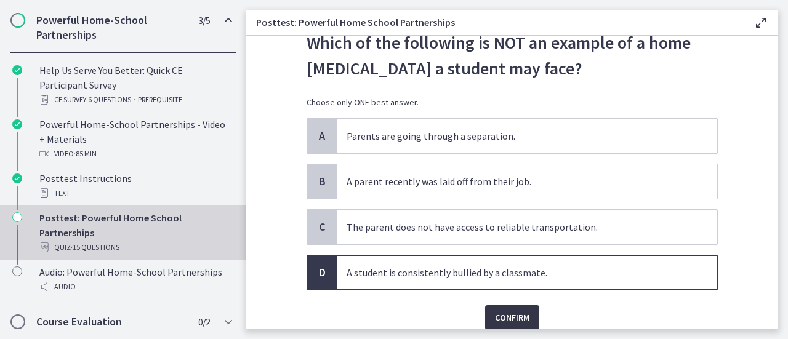
click at [502, 318] on span "Confirm" at bounding box center [512, 317] width 34 height 15
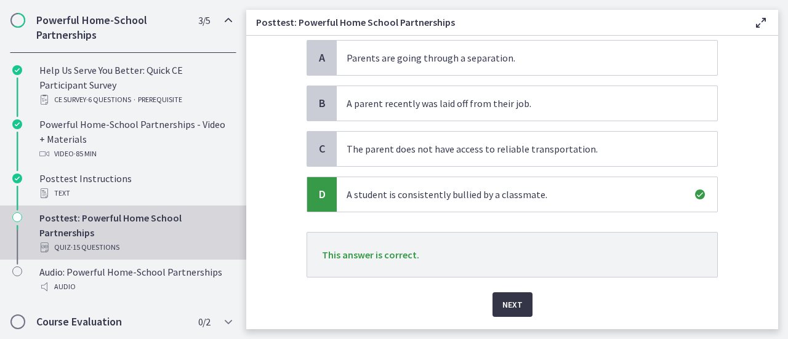
scroll to position [129, 0]
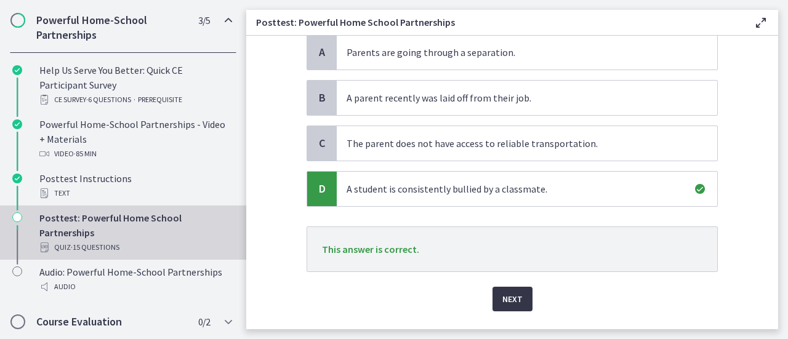
click at [505, 303] on span "Next" at bounding box center [512, 299] width 20 height 15
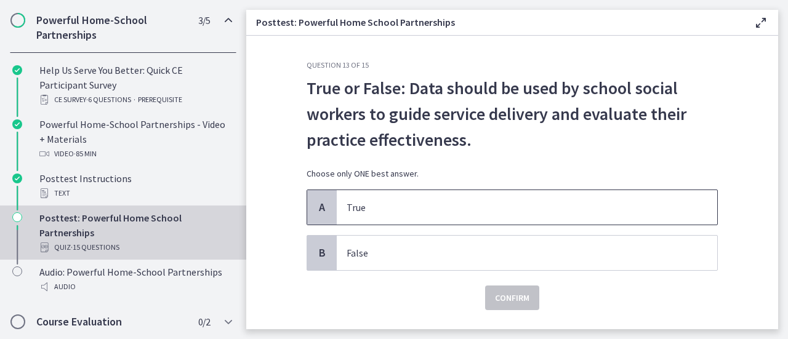
click at [516, 212] on p "True" at bounding box center [514, 207] width 336 height 15
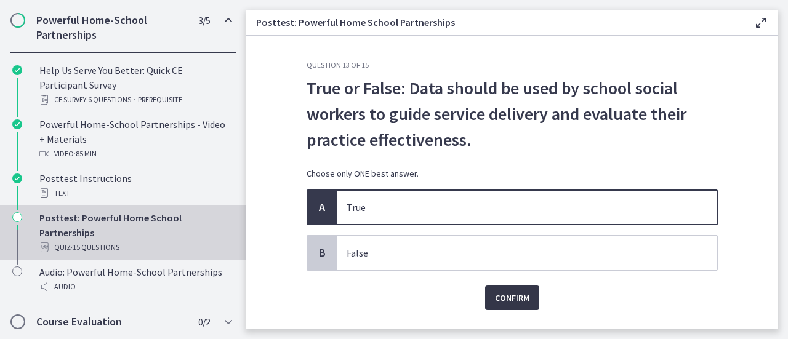
click at [506, 298] on span "Confirm" at bounding box center [512, 297] width 34 height 15
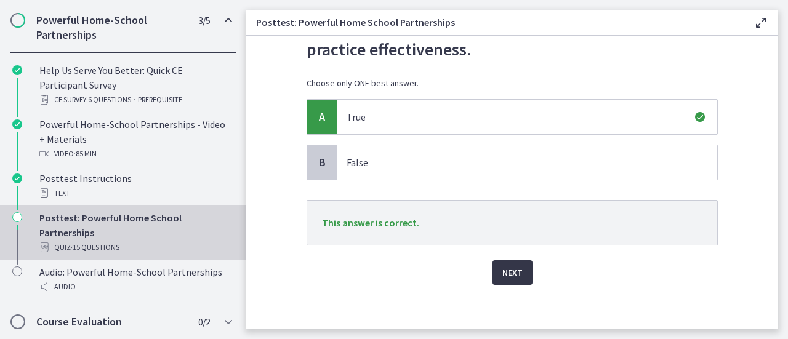
scroll to position [91, 0]
click at [506, 273] on span "Next" at bounding box center [512, 272] width 20 height 15
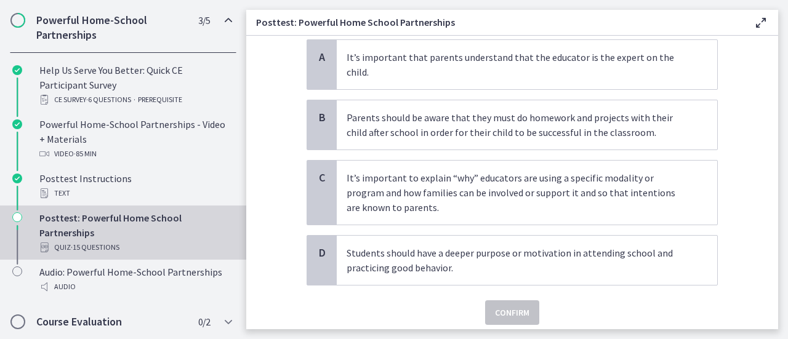
scroll to position [151, 0]
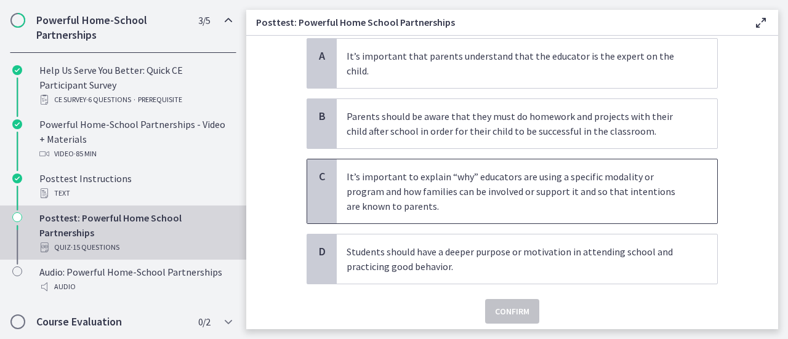
click at [514, 193] on p "It’s important to explain “why” educators are using a specific modality or prog…" at bounding box center [514, 191] width 336 height 44
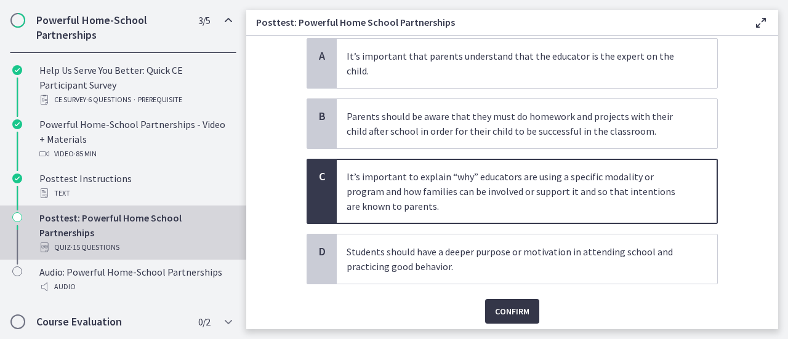
click at [507, 304] on span "Confirm" at bounding box center [512, 311] width 34 height 15
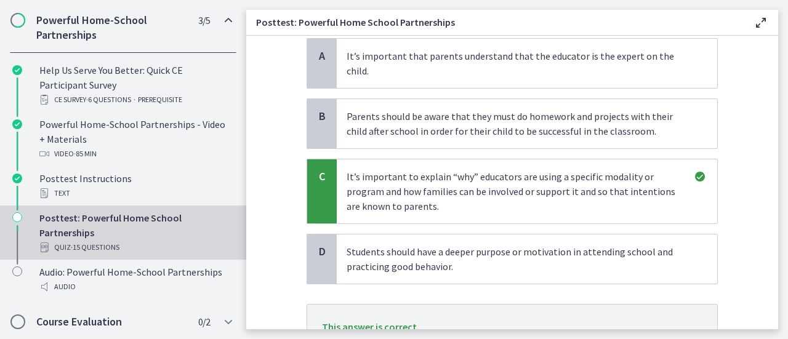
scroll to position [243, 0]
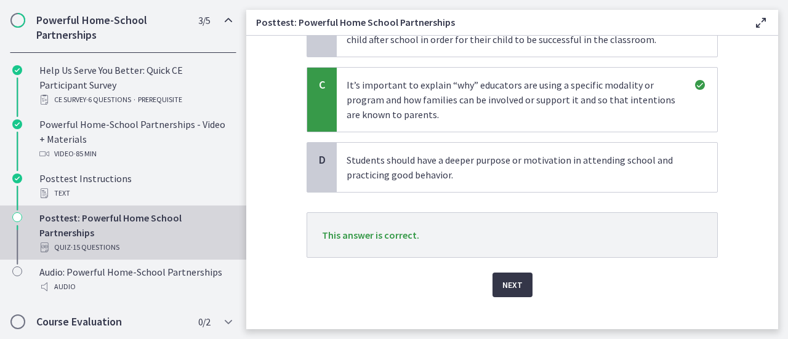
click at [508, 278] on span "Next" at bounding box center [512, 285] width 20 height 15
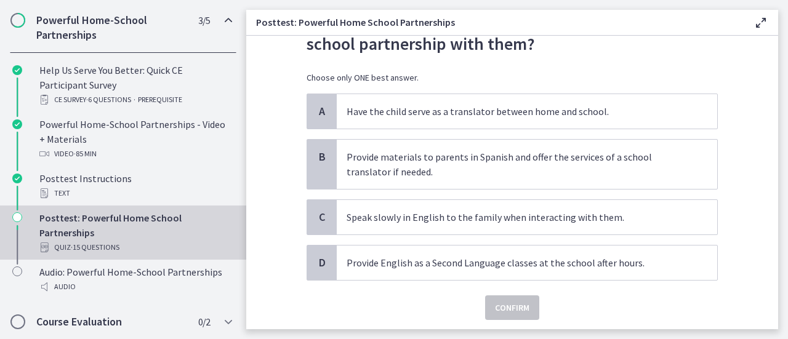
scroll to position [97, 0]
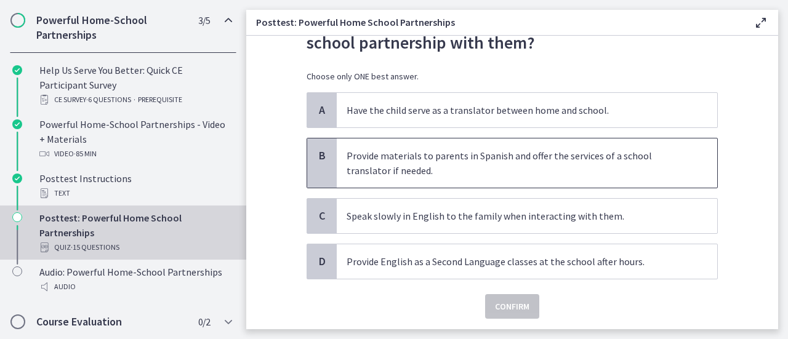
click at [539, 174] on p "Provide materials to parents in Spanish and offer the services of a school tran…" at bounding box center [514, 163] width 336 height 30
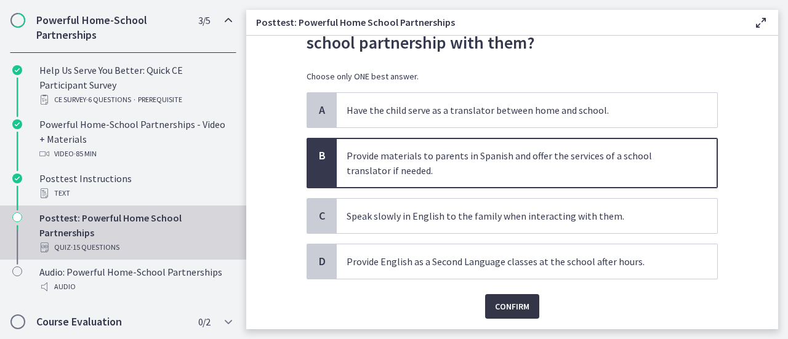
click at [510, 301] on span "Confirm" at bounding box center [512, 306] width 34 height 15
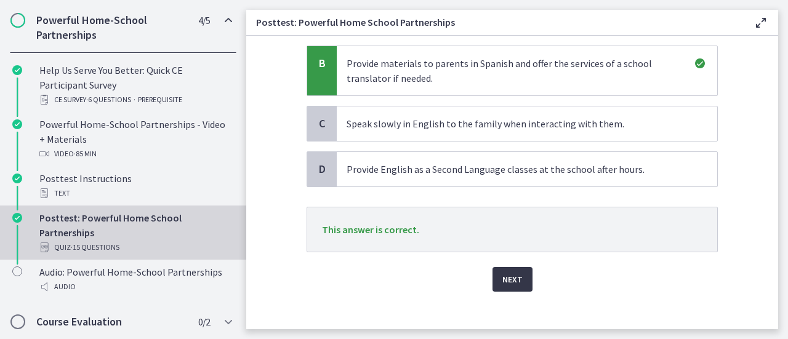
scroll to position [199, 0]
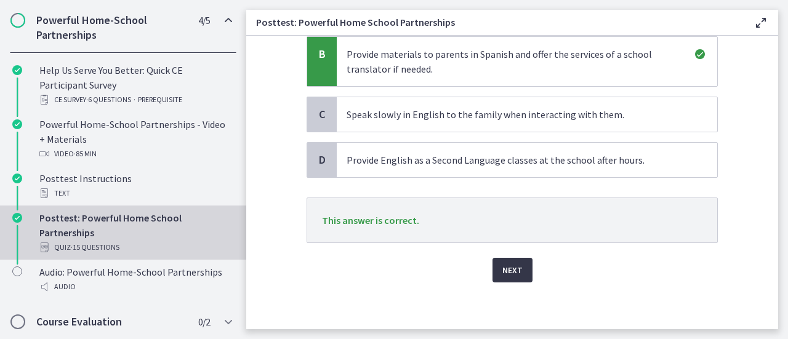
click at [508, 277] on button "Next" at bounding box center [512, 270] width 40 height 25
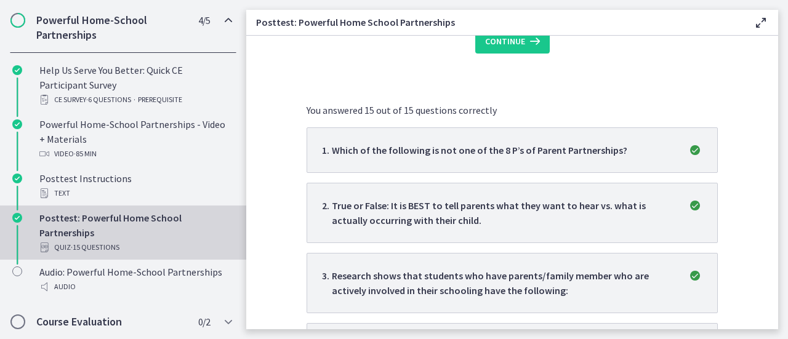
scroll to position [0, 0]
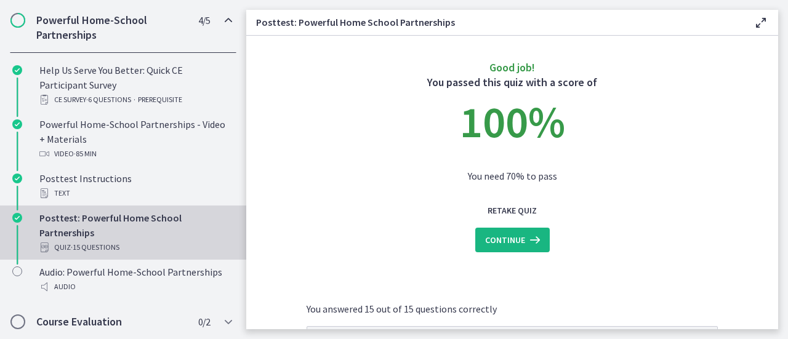
click at [511, 239] on span "Continue" at bounding box center [505, 240] width 40 height 15
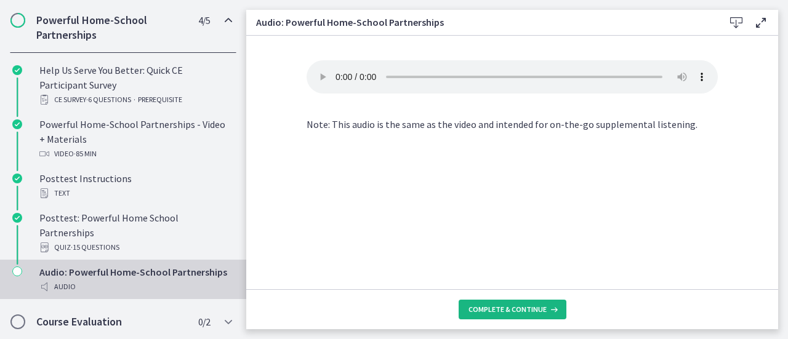
click at [507, 306] on span "Complete & continue" at bounding box center [507, 310] width 78 height 10
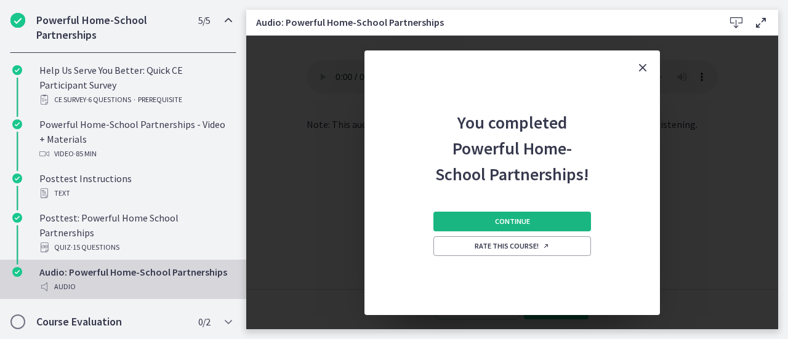
click at [510, 222] on span "Continue" at bounding box center [512, 222] width 35 height 10
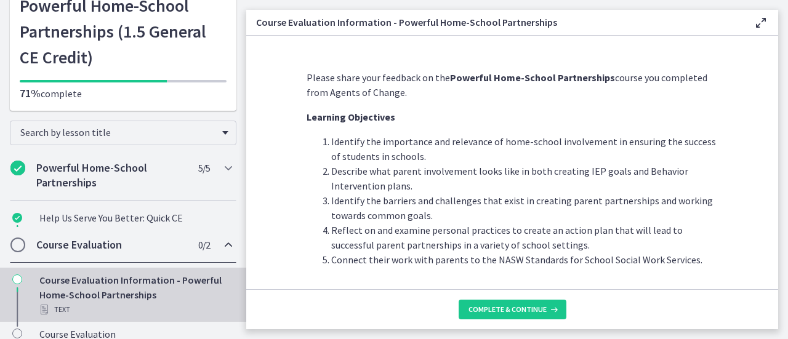
scroll to position [84, 0]
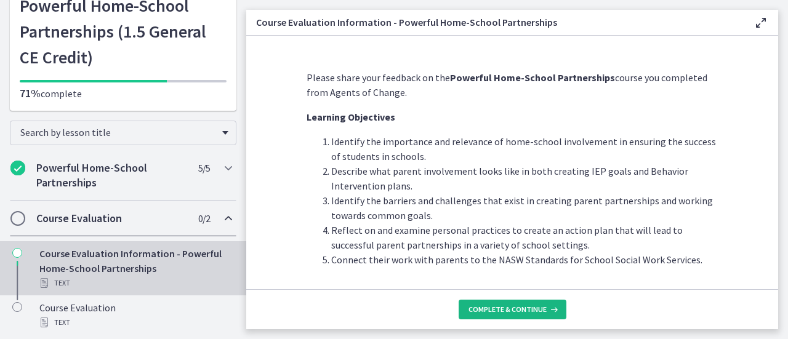
click at [511, 312] on span "Complete & continue" at bounding box center [507, 310] width 78 height 10
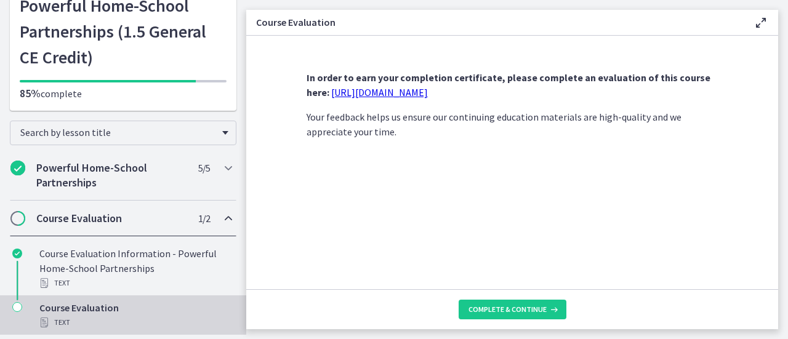
click at [375, 93] on link "[URL][DOMAIN_NAME]" at bounding box center [379, 92] width 97 height 12
click at [507, 313] on span "Complete & continue" at bounding box center [507, 310] width 78 height 10
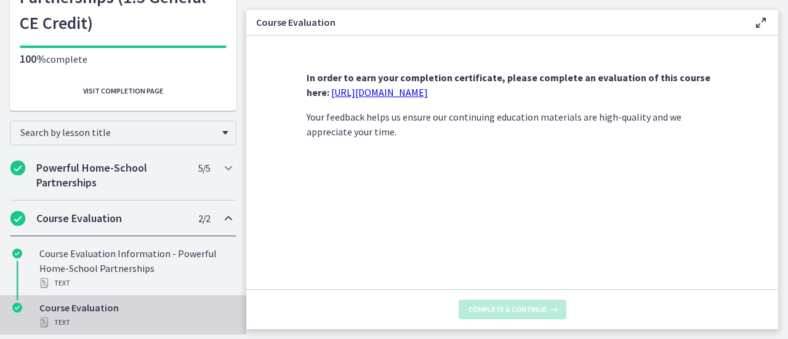
scroll to position [150, 0]
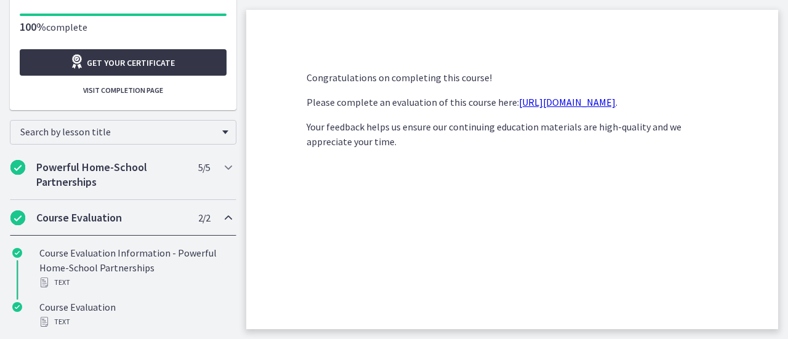
click at [127, 62] on span "Get your certificate" at bounding box center [131, 62] width 88 height 15
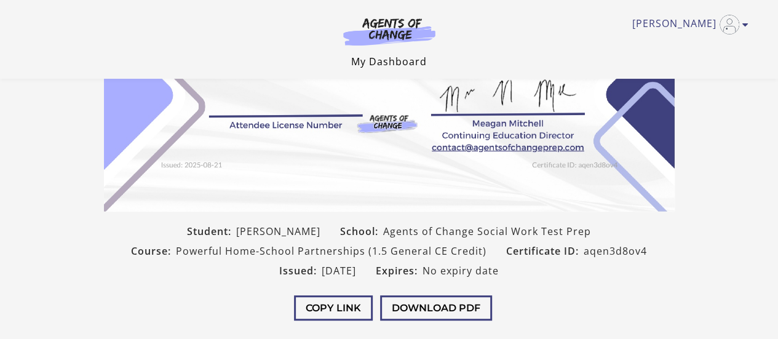
scroll to position [281, 0]
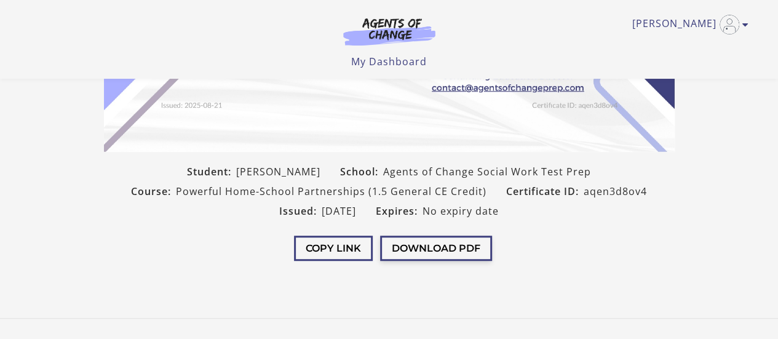
click at [425, 257] on button "Download PDF" at bounding box center [436, 248] width 112 height 25
